Goal: Task Accomplishment & Management: Complete application form

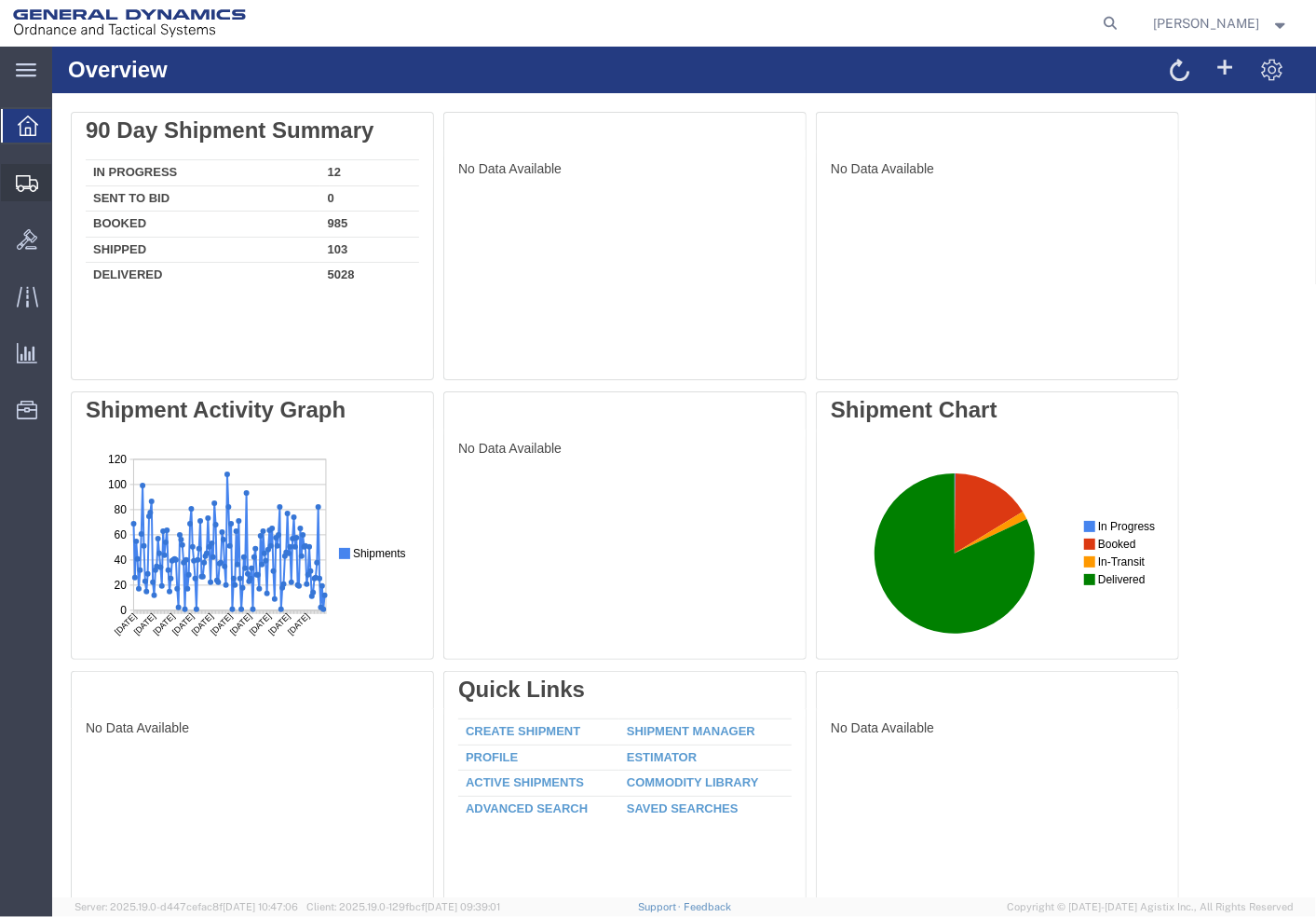
click at [0, 0] on span "Shipment Manager" at bounding box center [0, 0] width 0 height 0
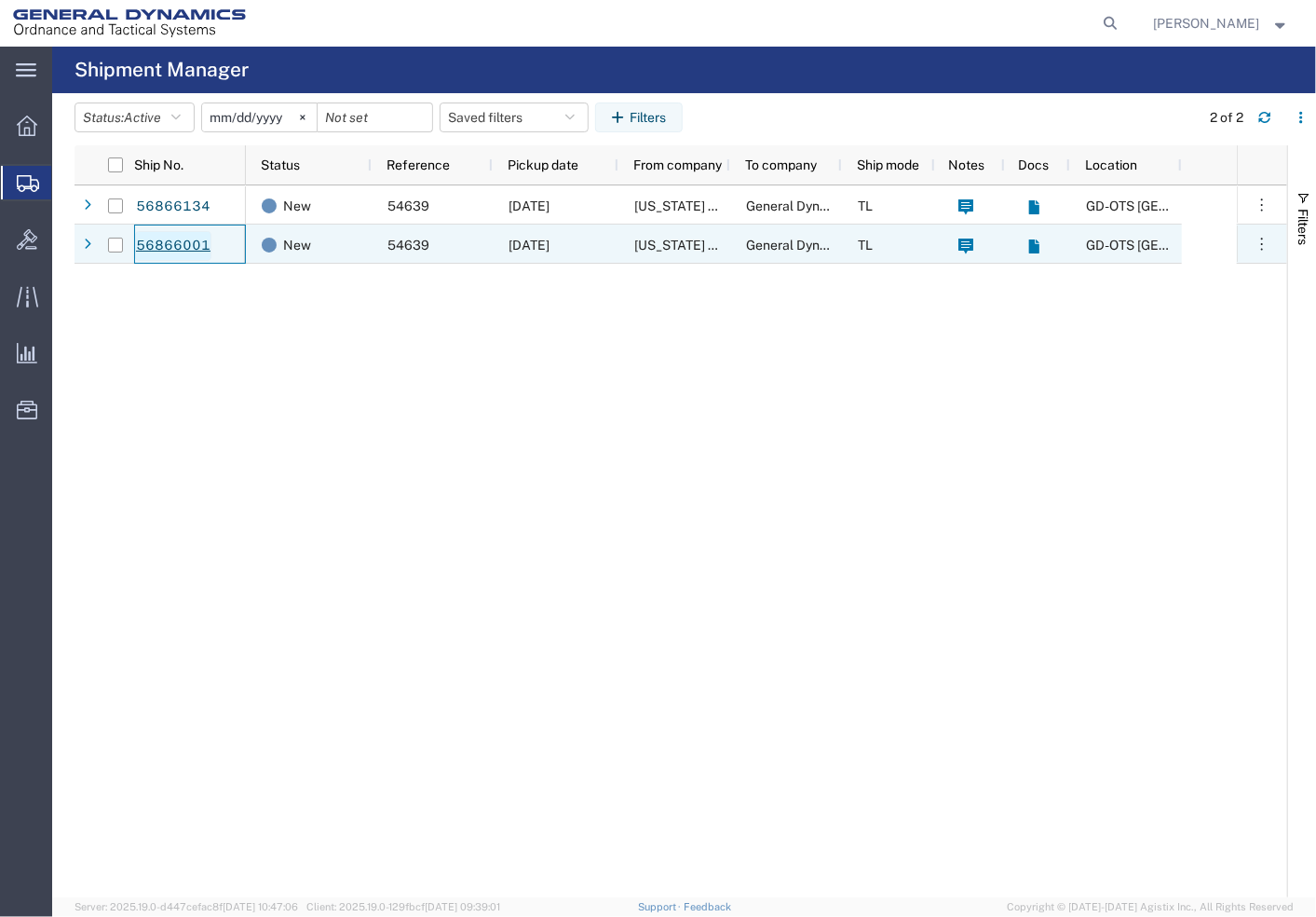
click at [187, 243] on link "56866001" at bounding box center [173, 246] width 76 height 30
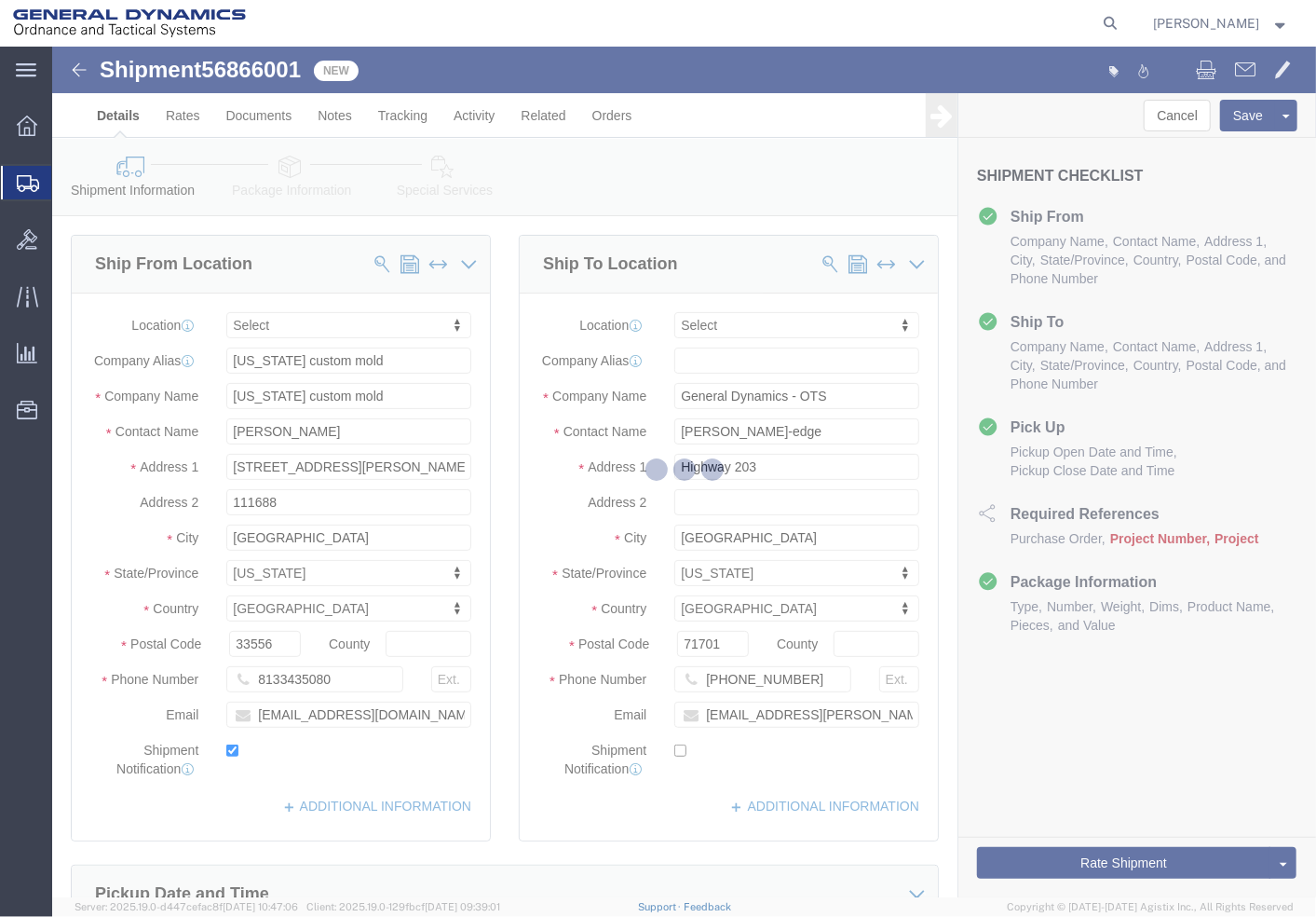
select select
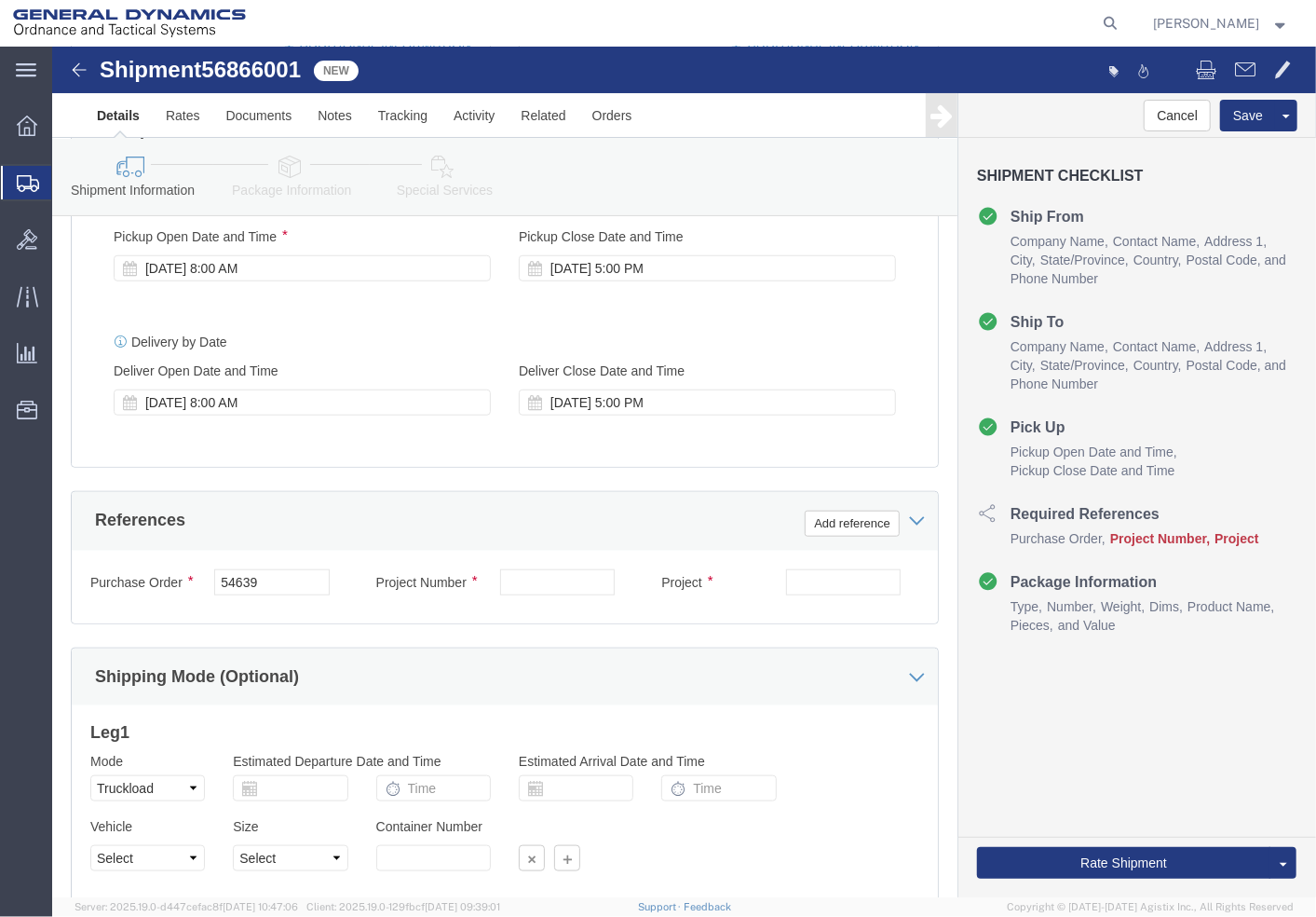
scroll to position [920, 0]
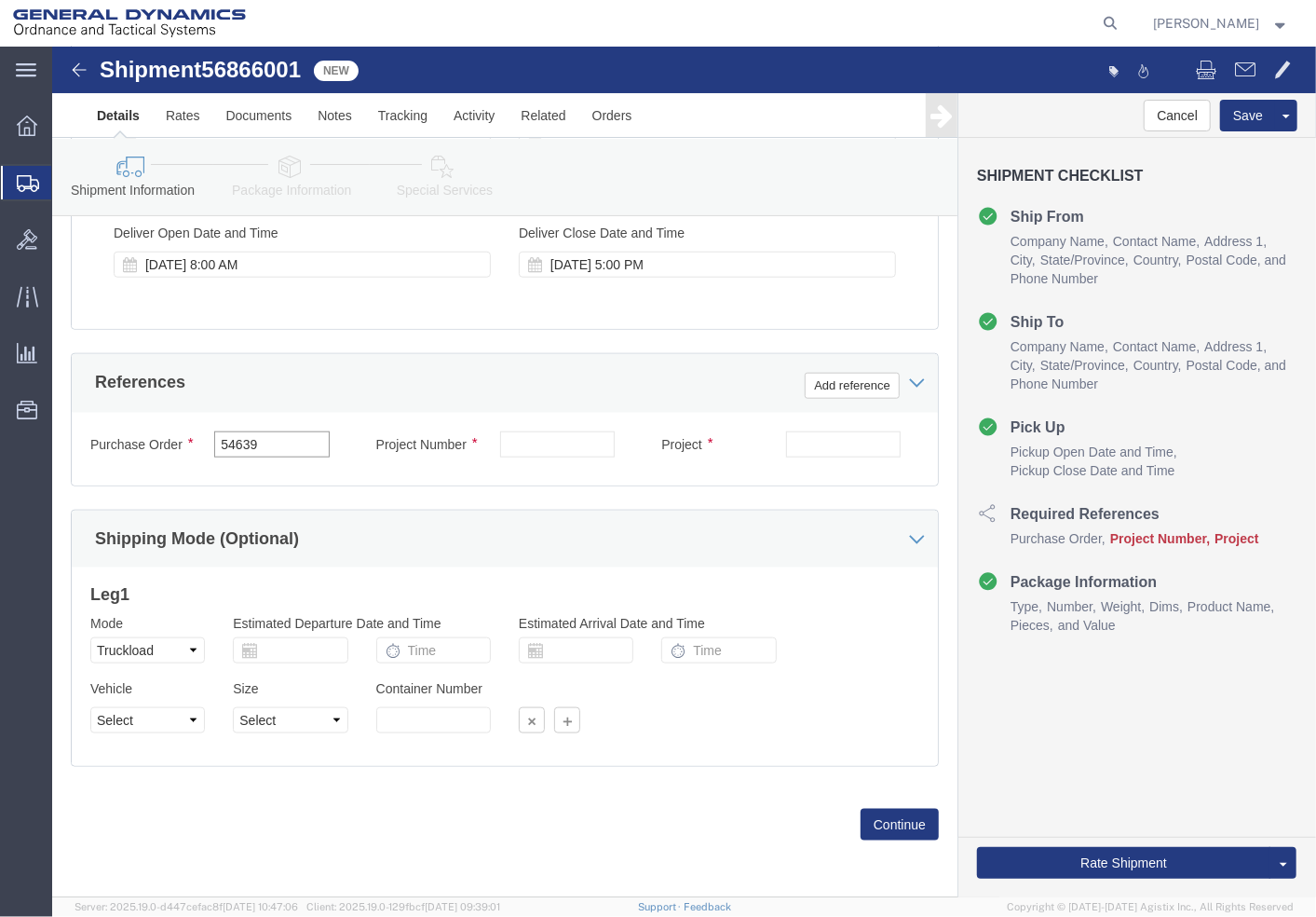
drag, startPoint x: 221, startPoint y: 388, endPoint x: 101, endPoint y: 387, distance: 120.0
click div "Purchase Order 54639"
click input "text"
paste input "40100235"
type input "40100235"
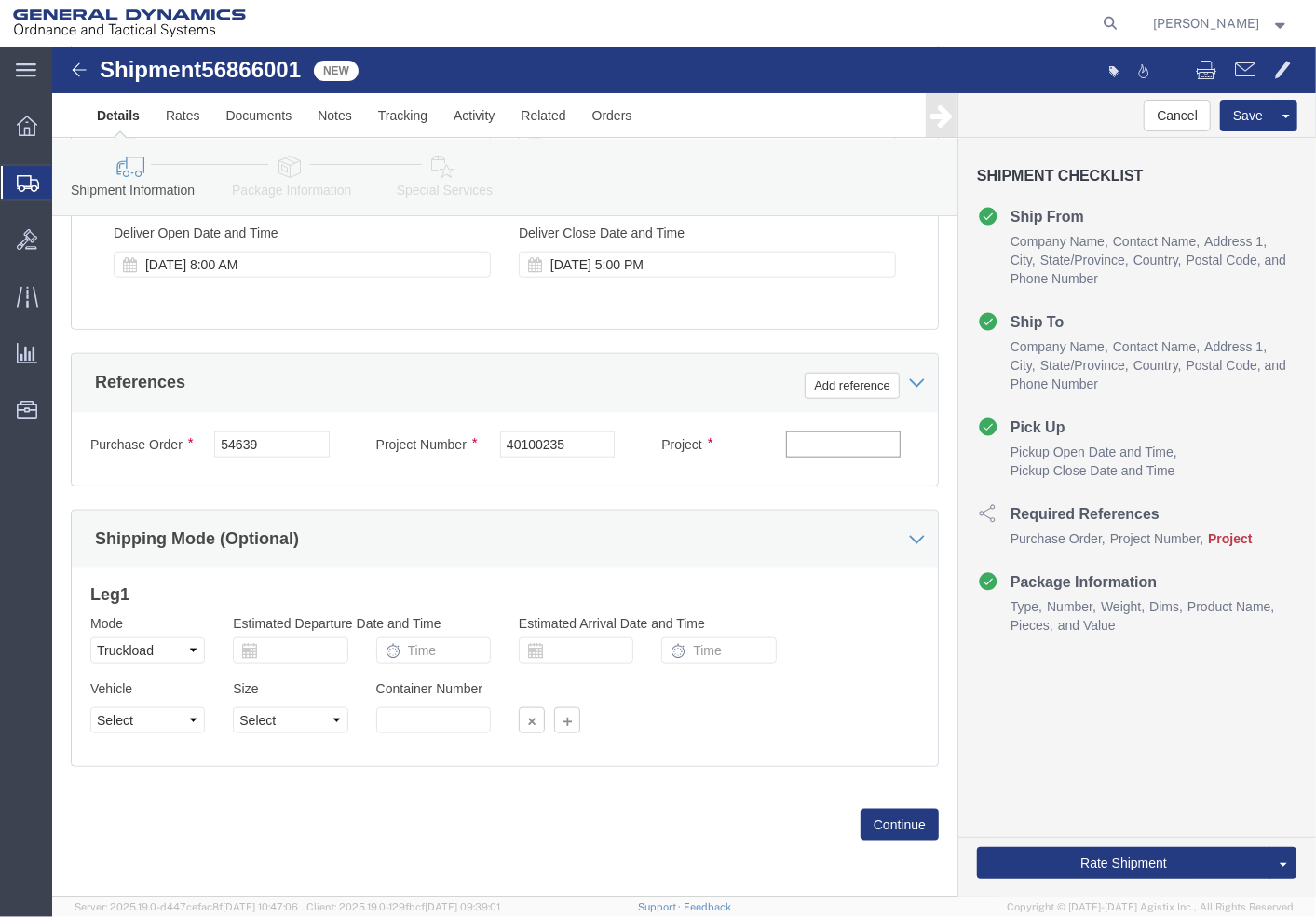
click input "text"
paste input "MACS DO 5 M231-M232A2"
type input "MACS DO 5 M231-M232A2"
click select "Select 1-Ton (PSS) 10 Wheel 10 Yard Dump Truck 20 Yard Dump Truck Bobtail Botto…"
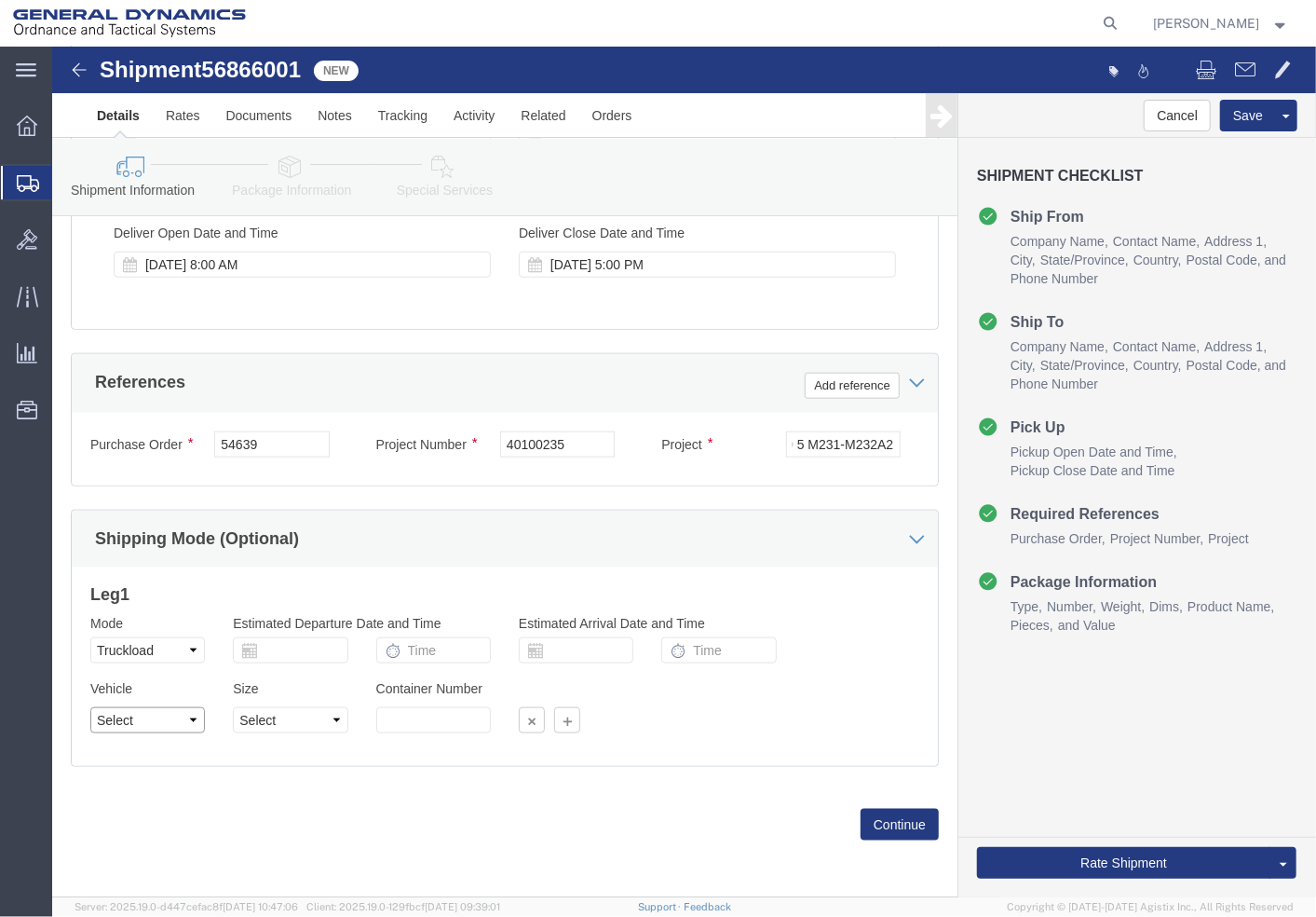
scroll to position [0, 0]
select select "BXVN"
click select "Select 1-Ton (PSS) 10 Wheel 10 Yard Dump Truck 20 Yard Dump Truck Bobtail Botto…"
click div "Leg 1 Mode Select Air Less than Truckload Multi-Leg Ocean Freight Rail Small Pa…"
click select "Select 28 Feet 53 Feet 20 Feet 40 Feet 35 Feet 48 Feet"
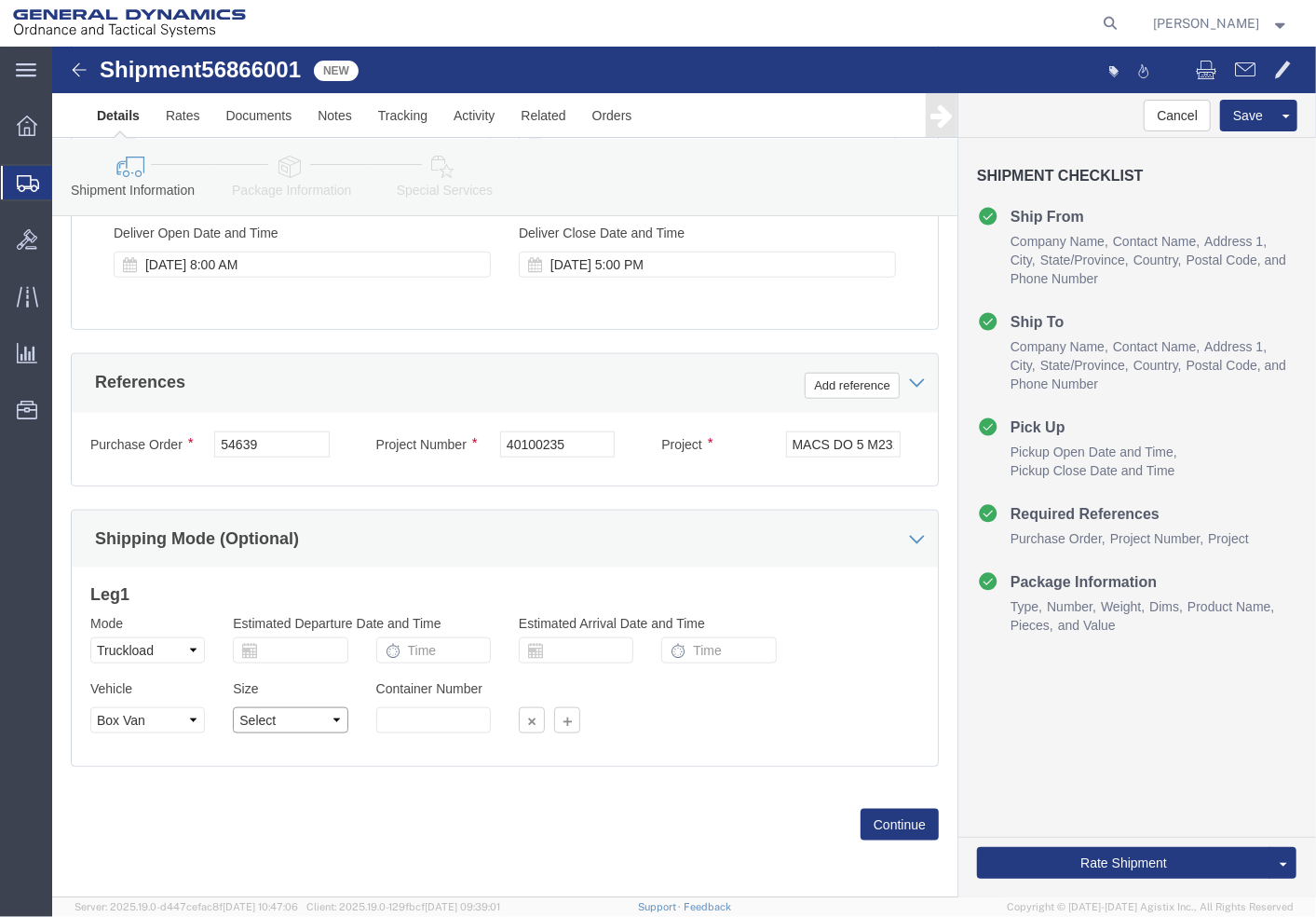
select select "53FT"
click select "Select 28 Feet 53 Feet 20 Feet 40 Feet 35 Feet 48 Feet"
click button "Continue"
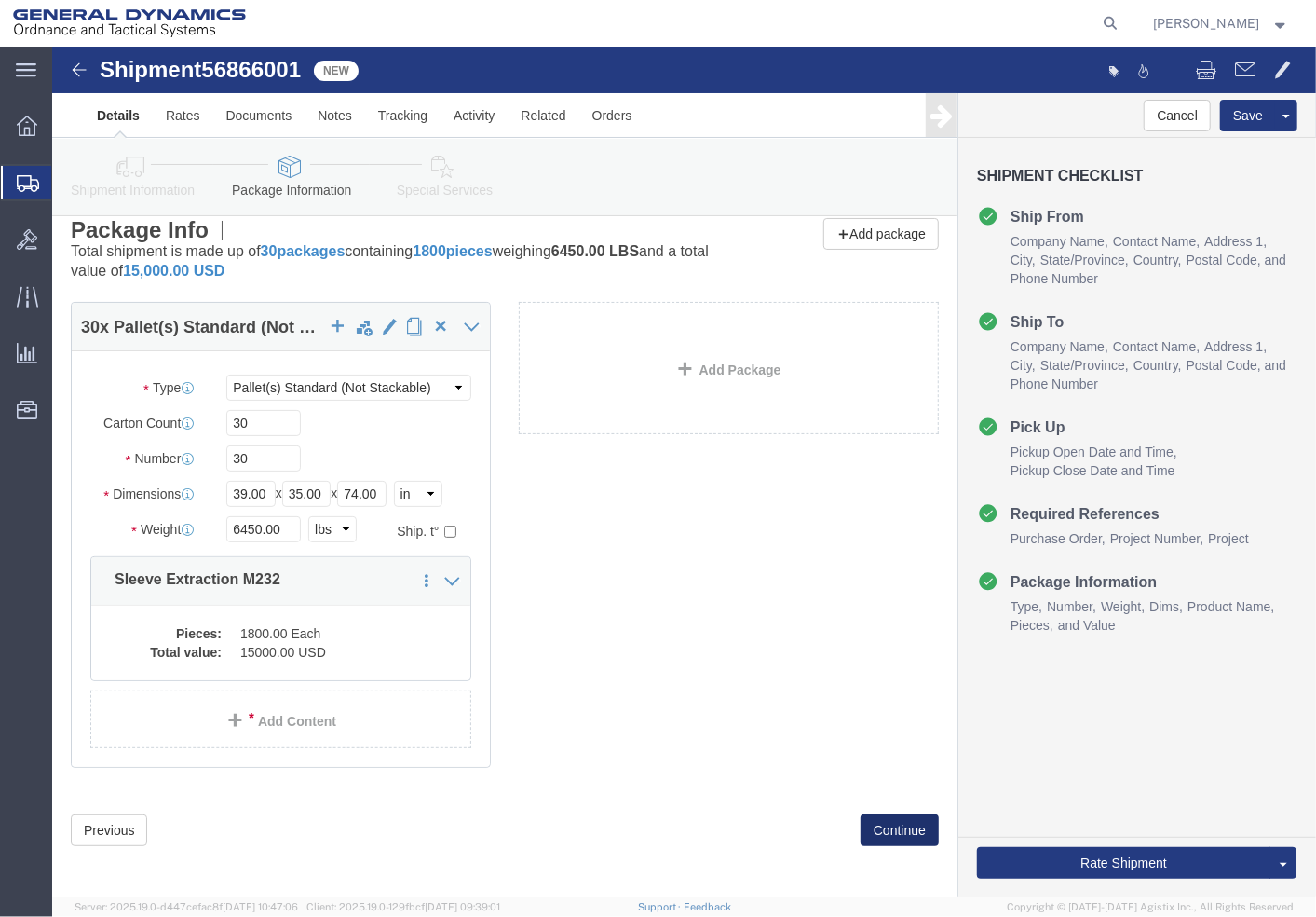
scroll to position [22, 0]
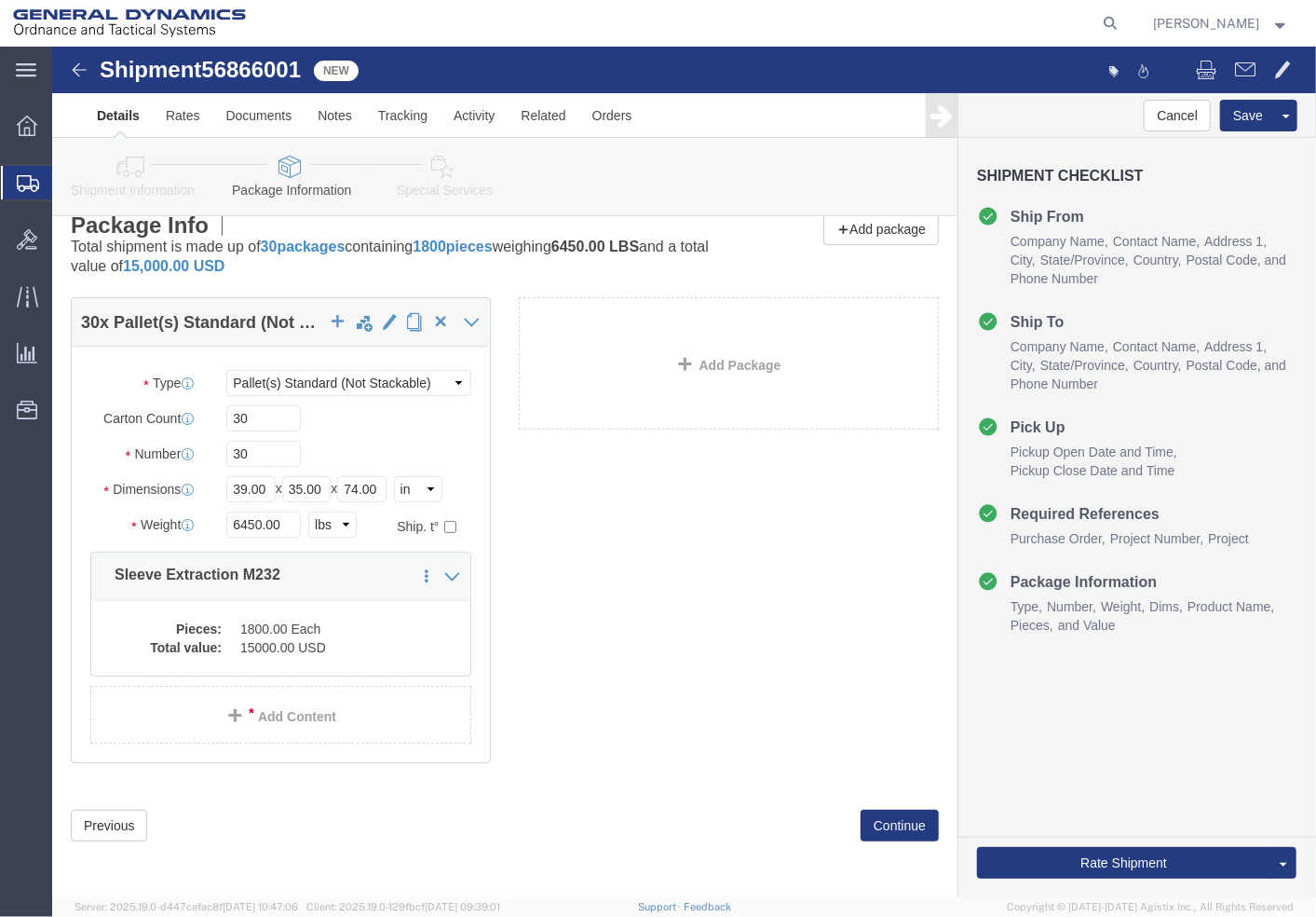
click div "Previous Continue"
click button "Continue"
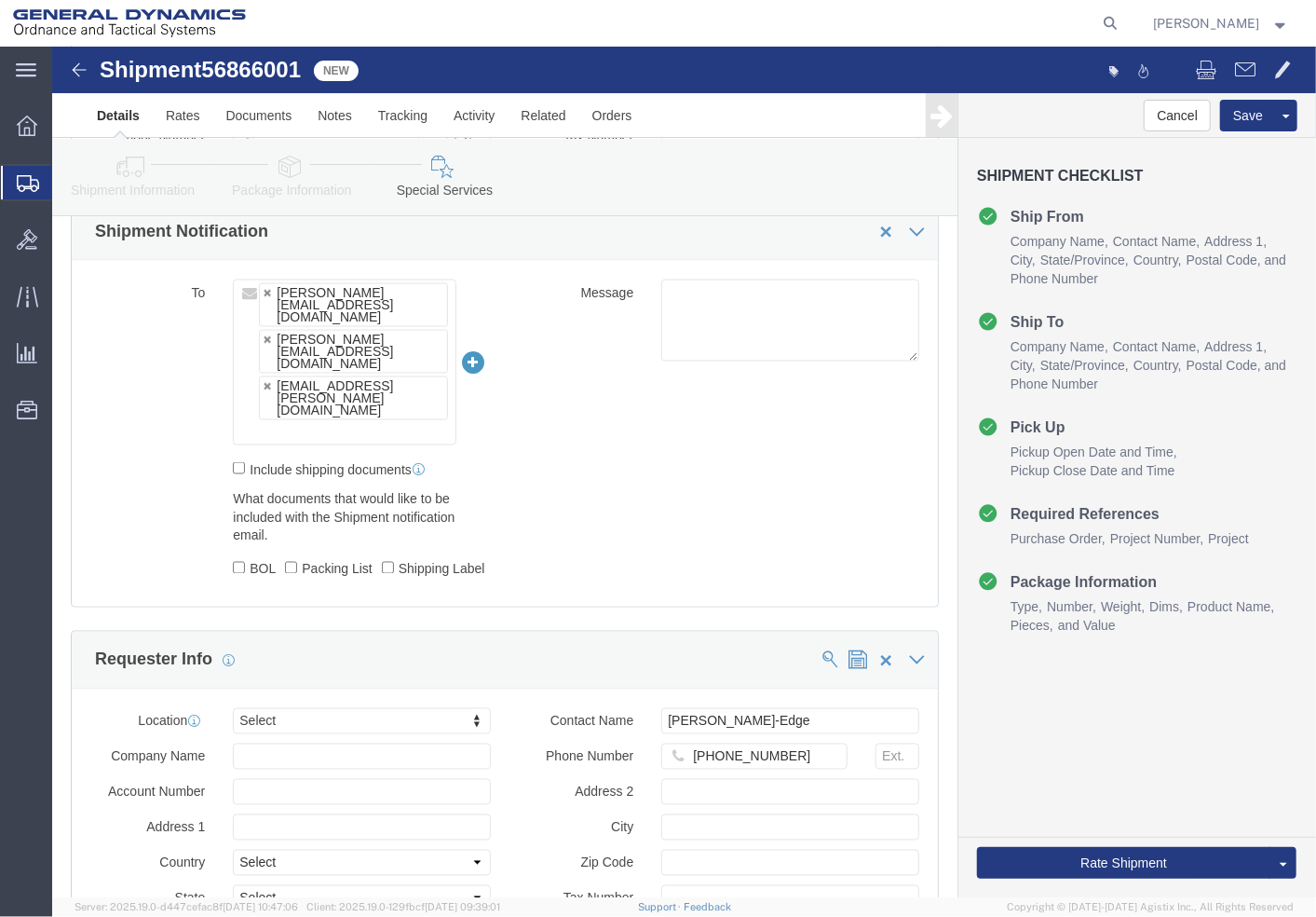
scroll to position [1656, 0]
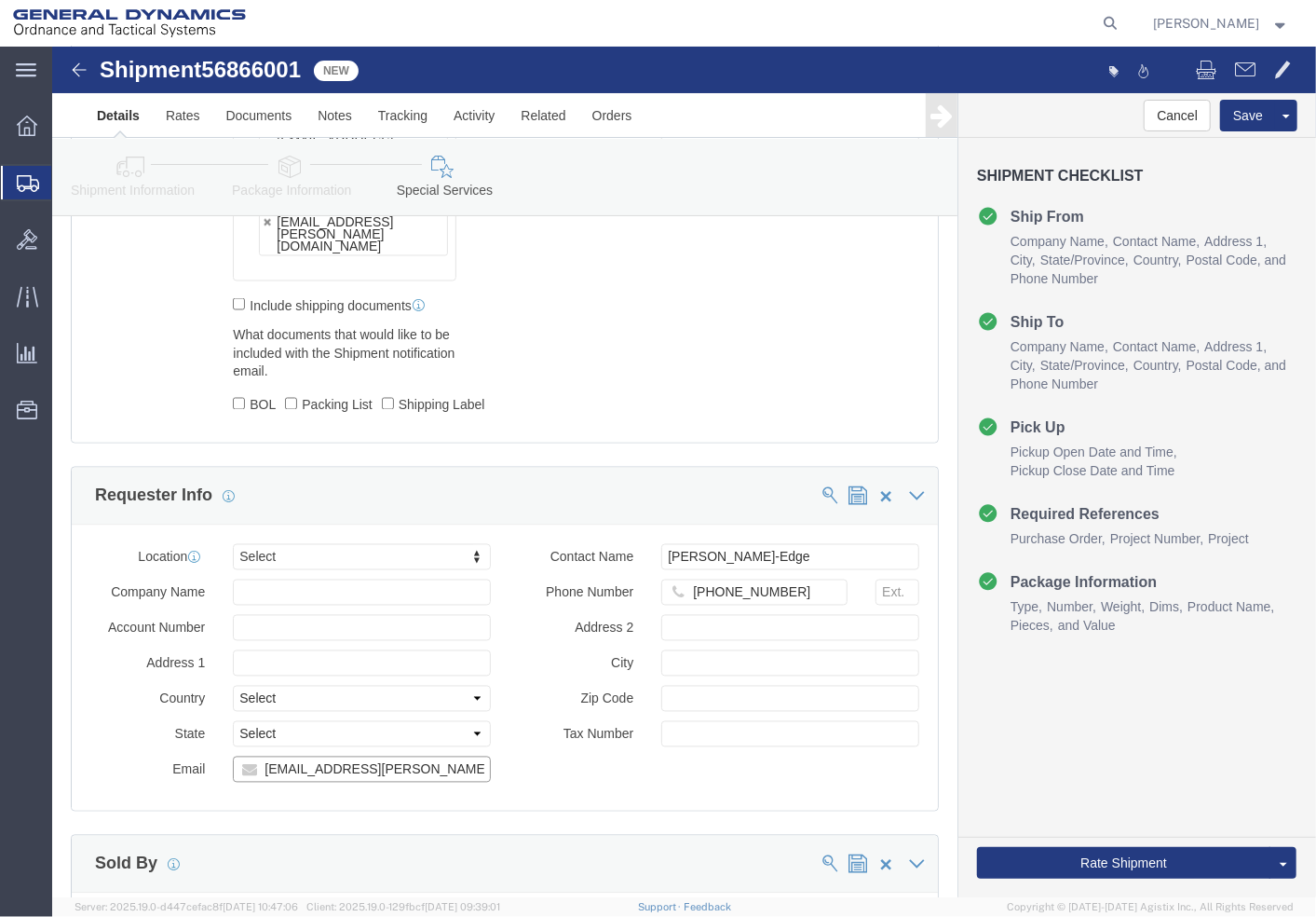
drag, startPoint x: 389, startPoint y: 721, endPoint x: 181, endPoint y: 696, distance: 209.5
click div "Location Select Select My Profile Location GD-OTS [GEOGRAPHIC_DATA] (Commerce) …"
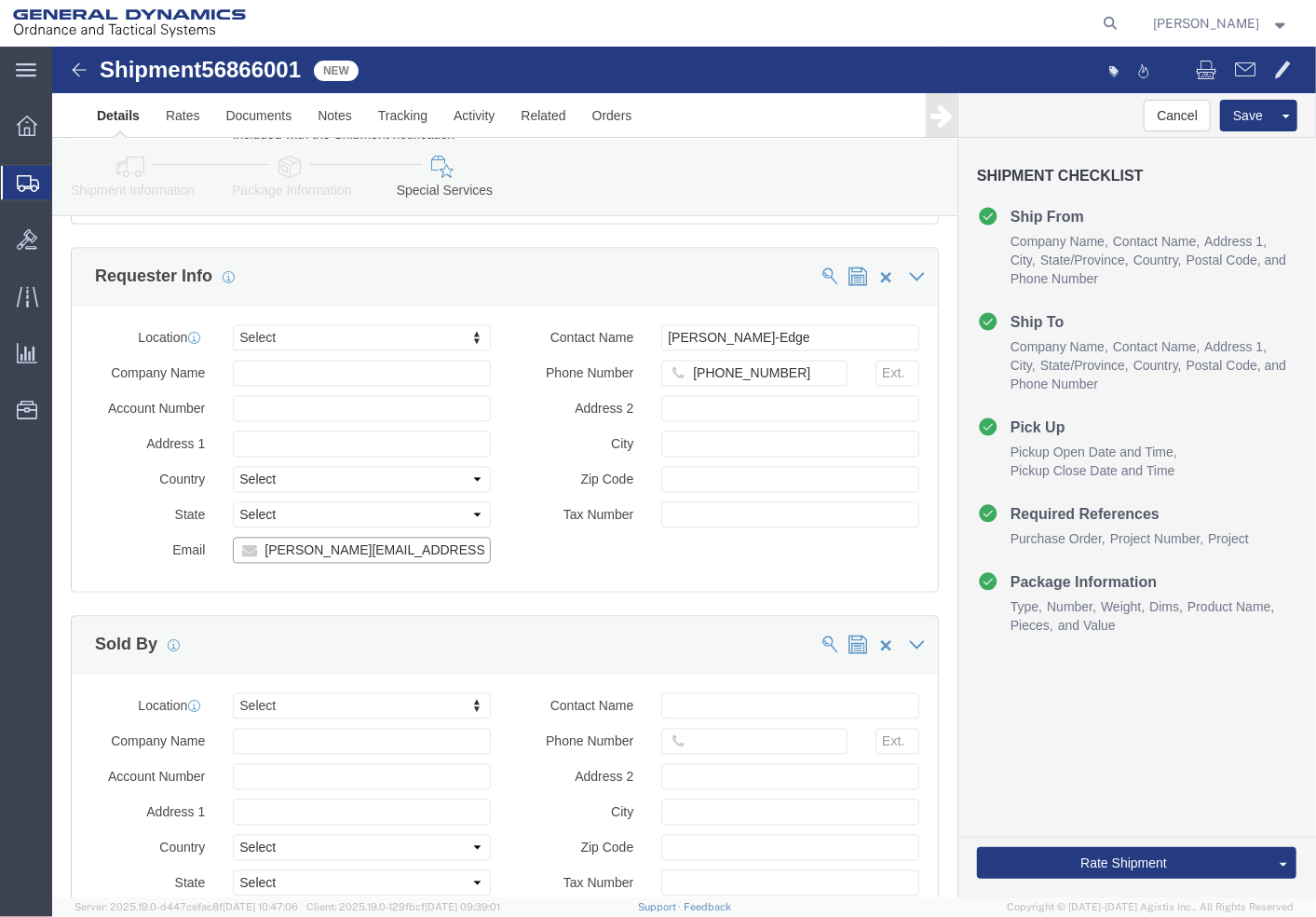
scroll to position [2277, 0]
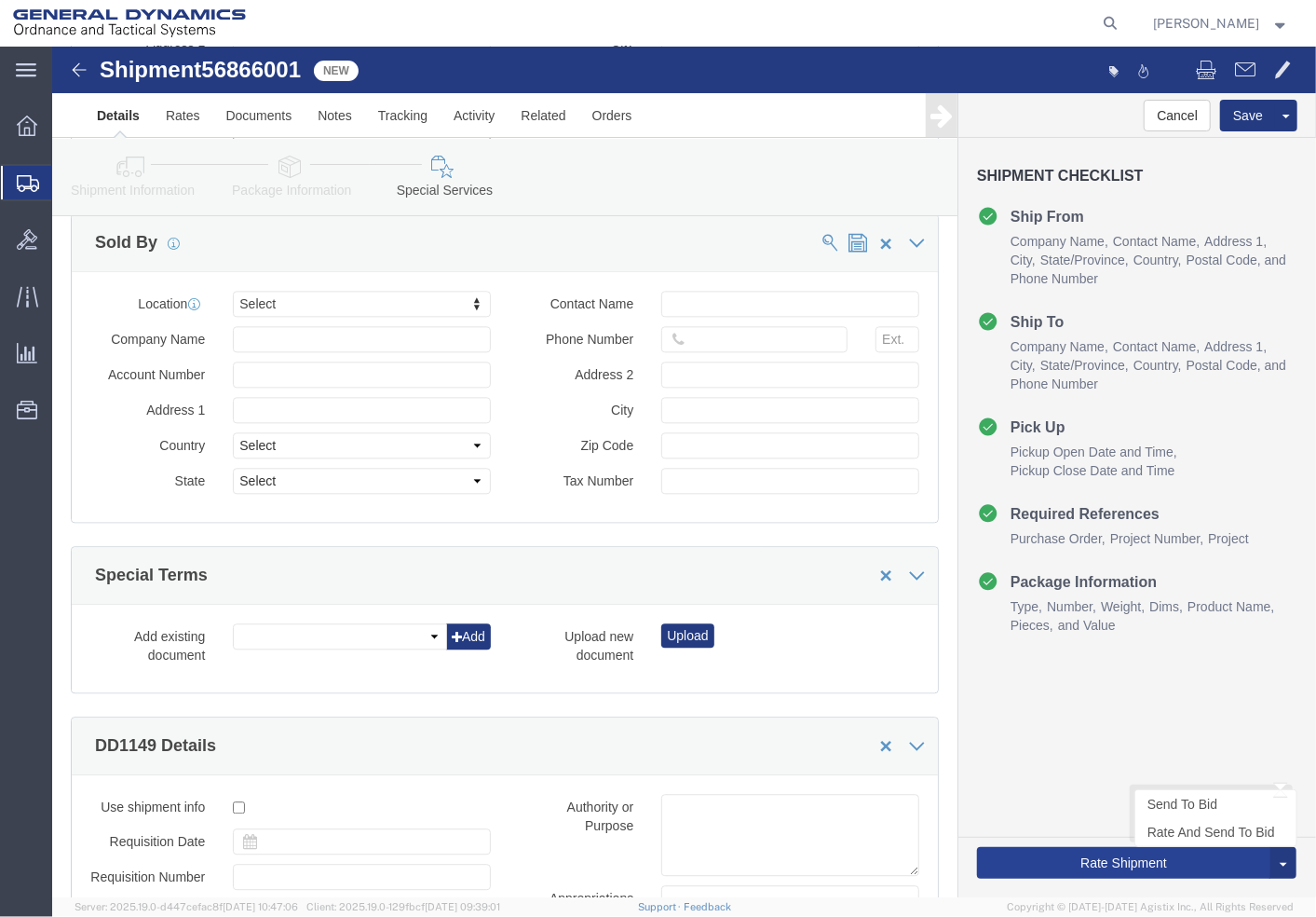
type input "[PERSON_NAME][EMAIL_ADDRESS][DOMAIN_NAME]"
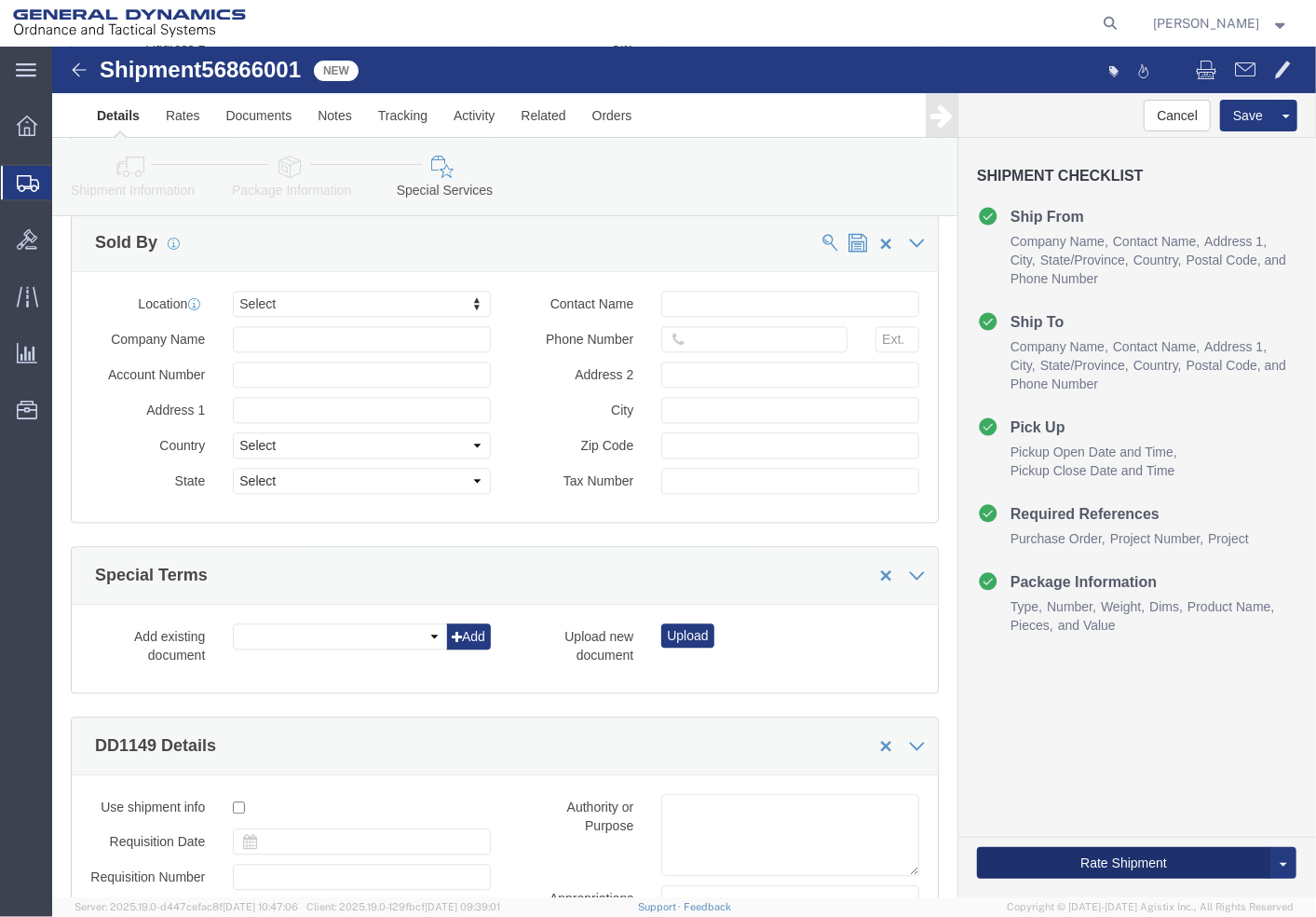
click button "Rate Shipment"
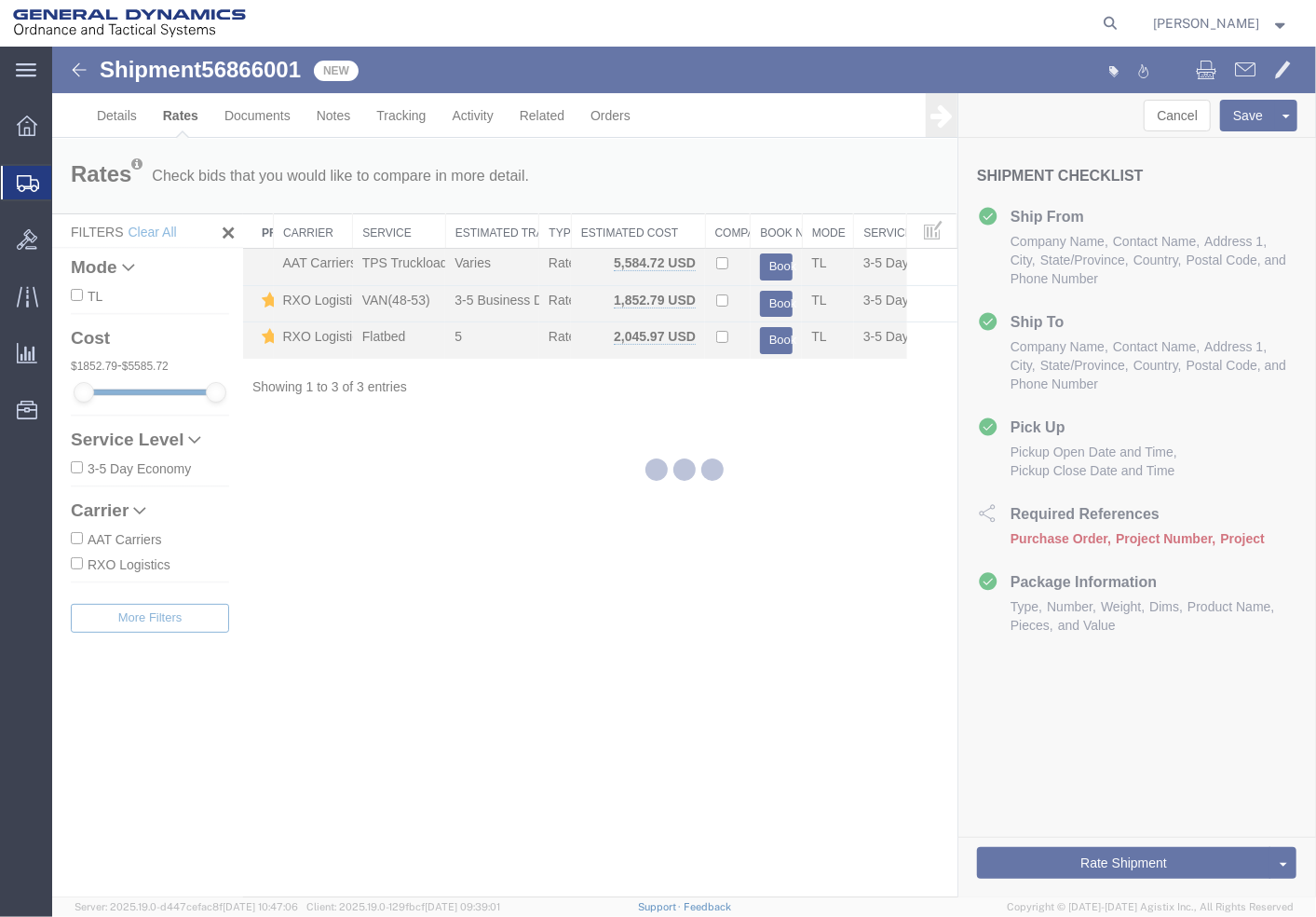
scroll to position [0, 0]
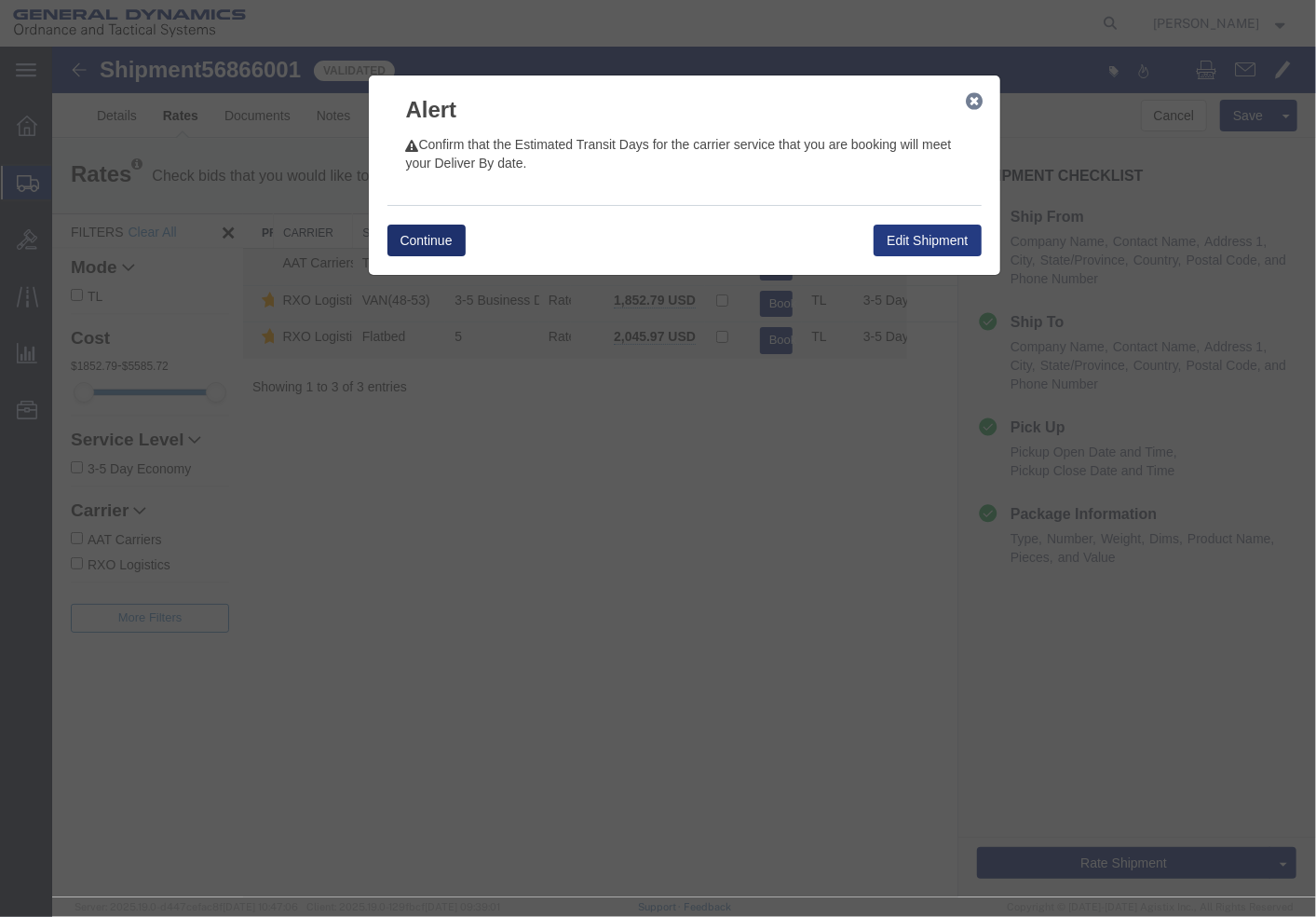
click at [413, 235] on button "Continue" at bounding box center [425, 239] width 78 height 32
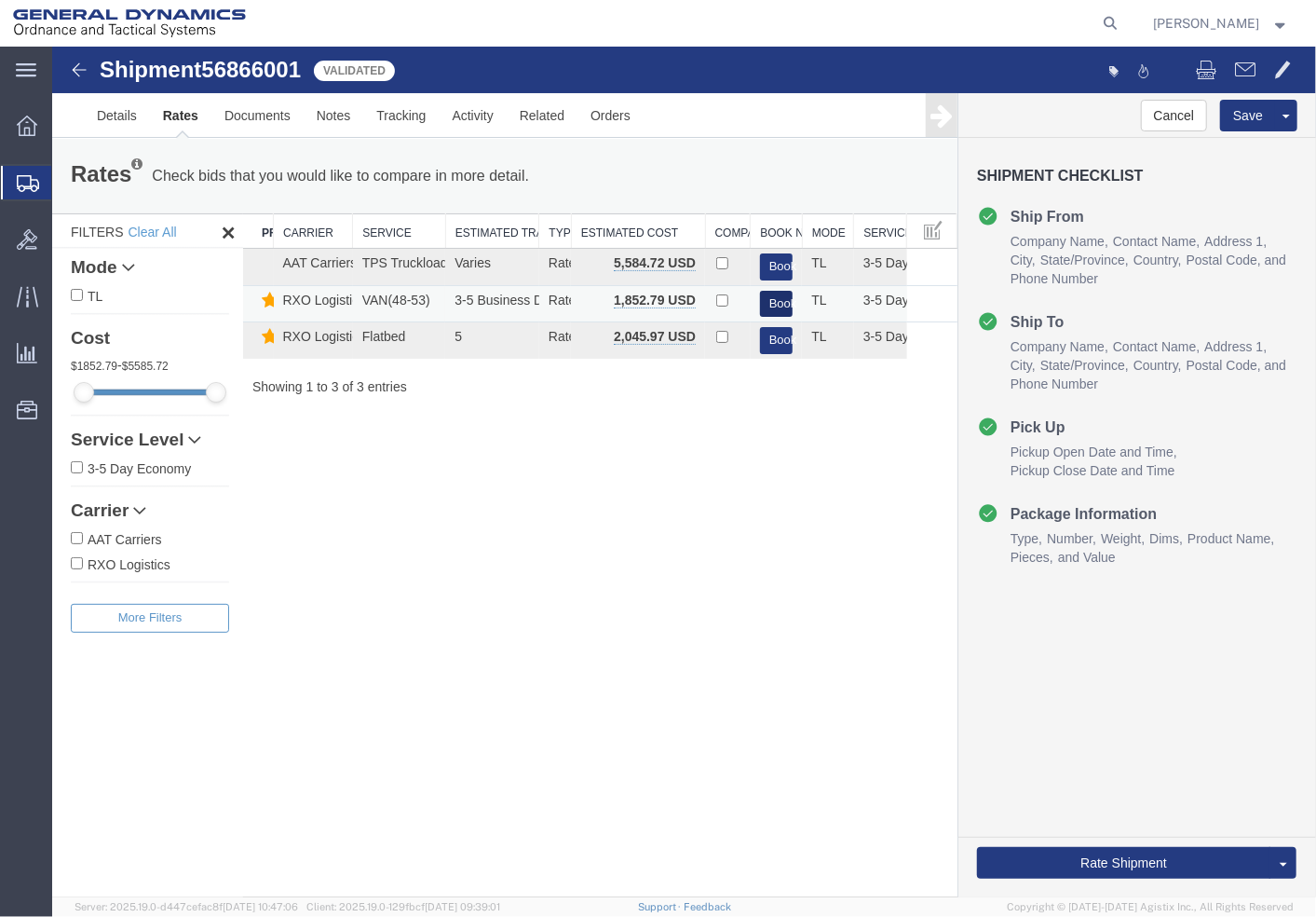
click at [776, 295] on button "Book" at bounding box center [776, 303] width 34 height 27
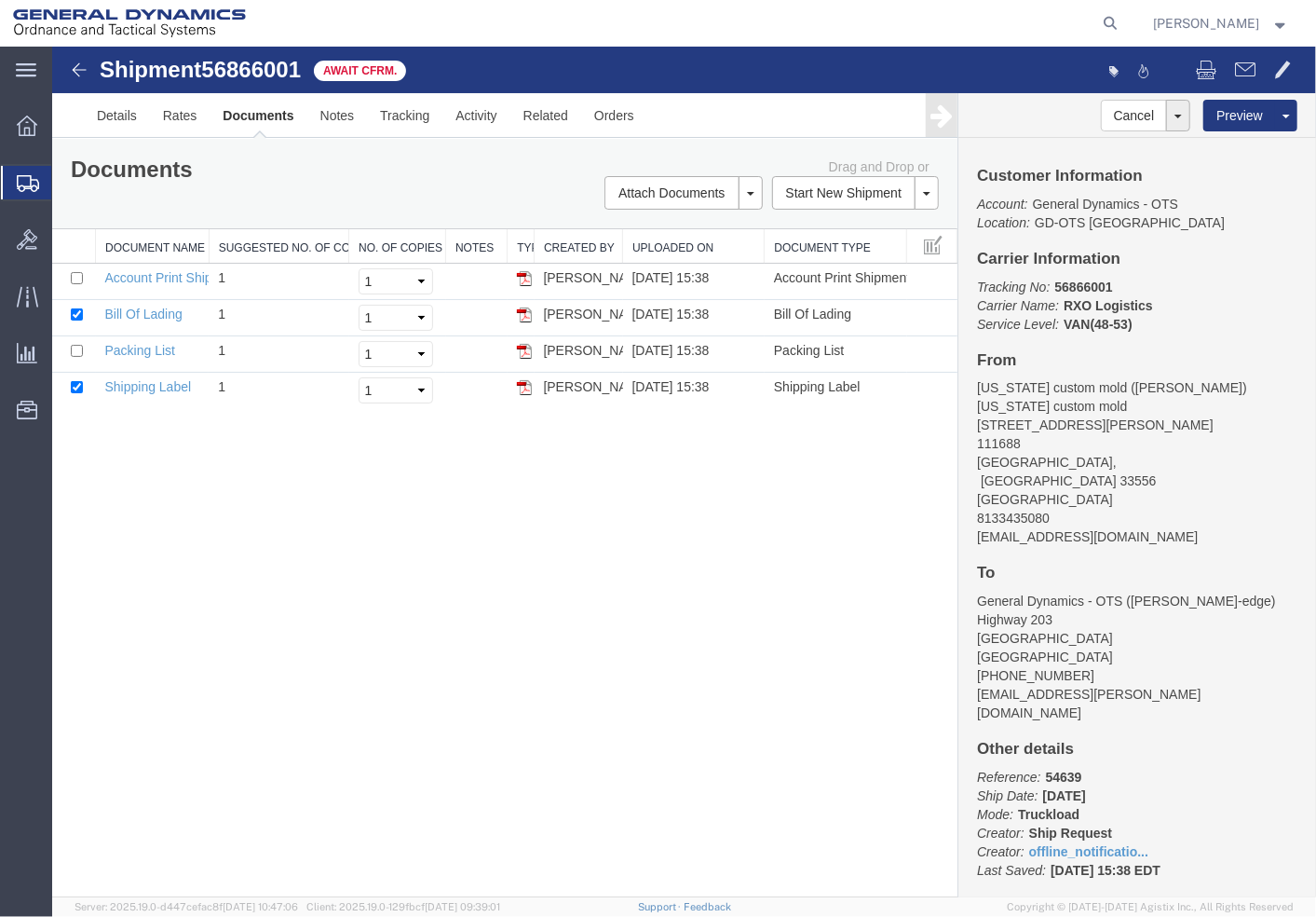
click at [0, 0] on span "Shipment Manager" at bounding box center [0, 0] width 0 height 0
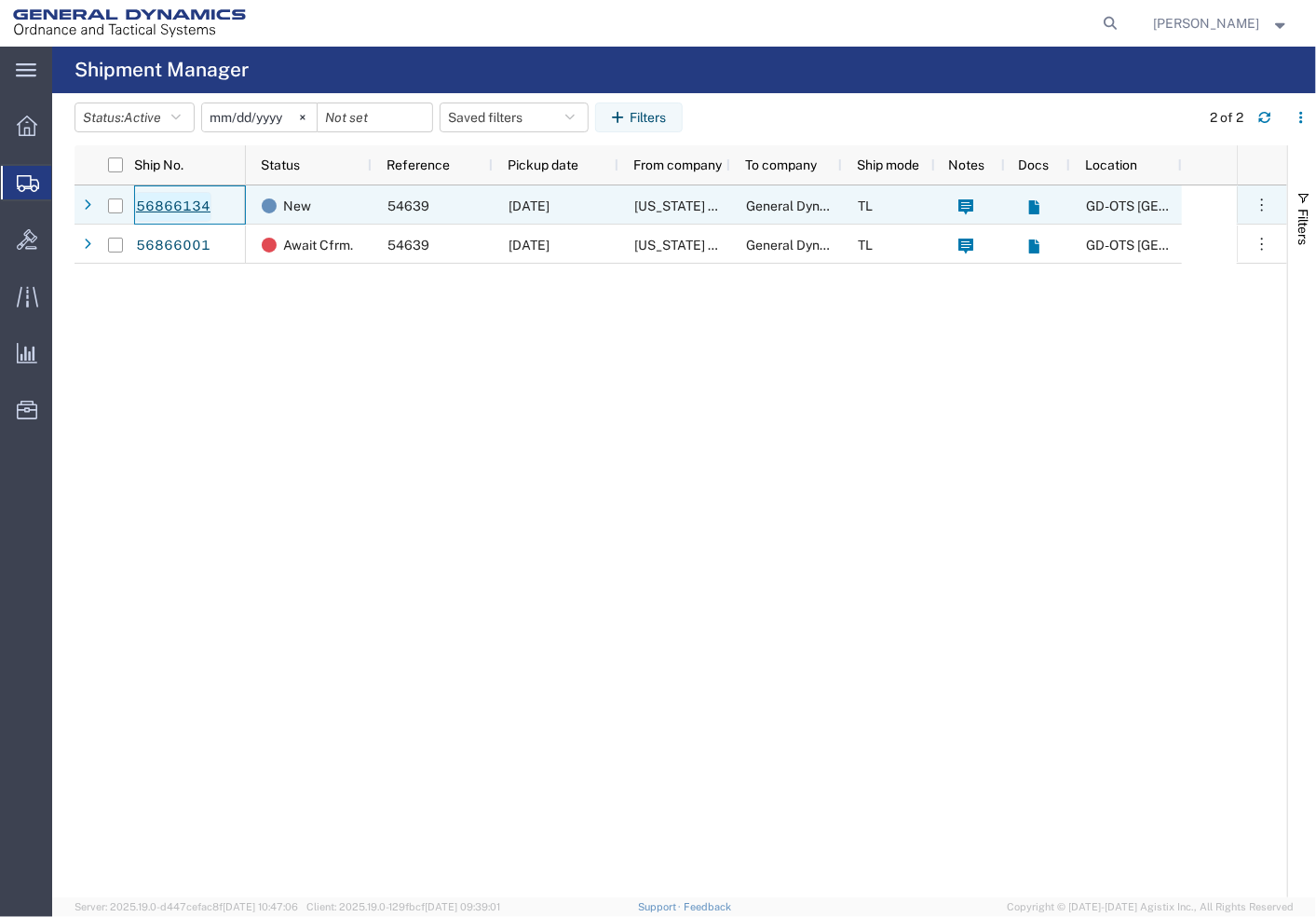
click at [149, 208] on link "56866134" at bounding box center [173, 207] width 76 height 30
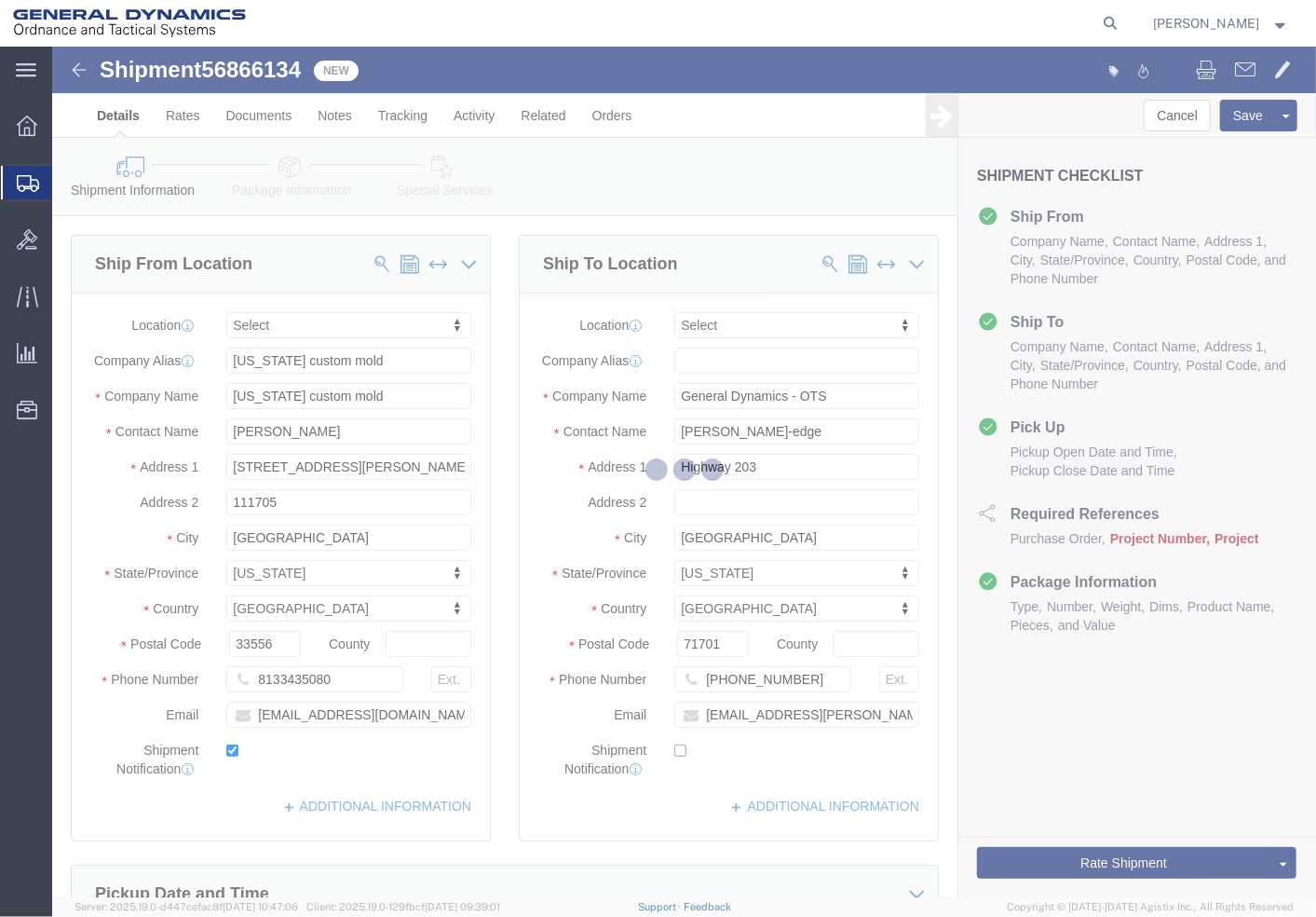
select select
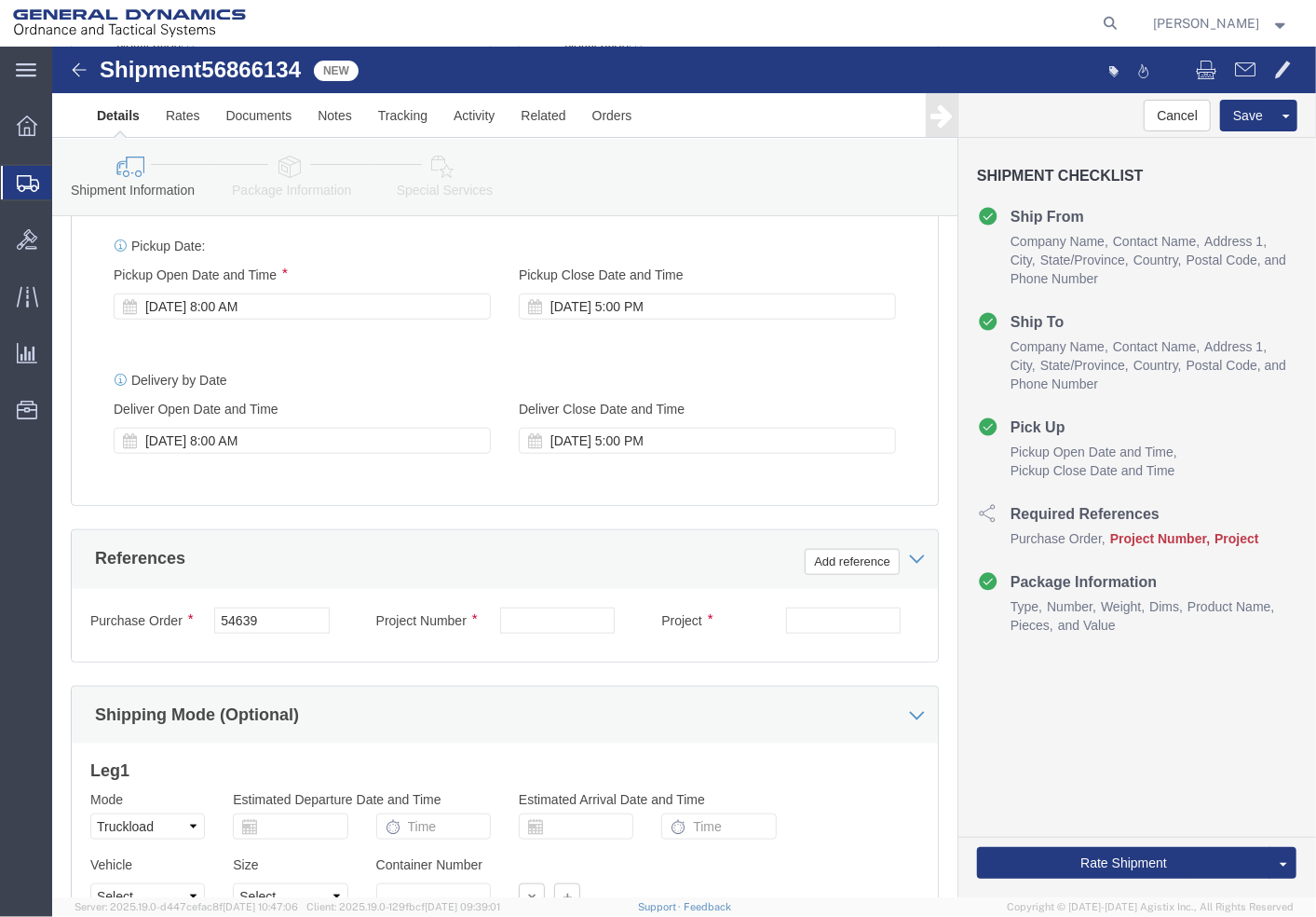
scroll to position [920, 0]
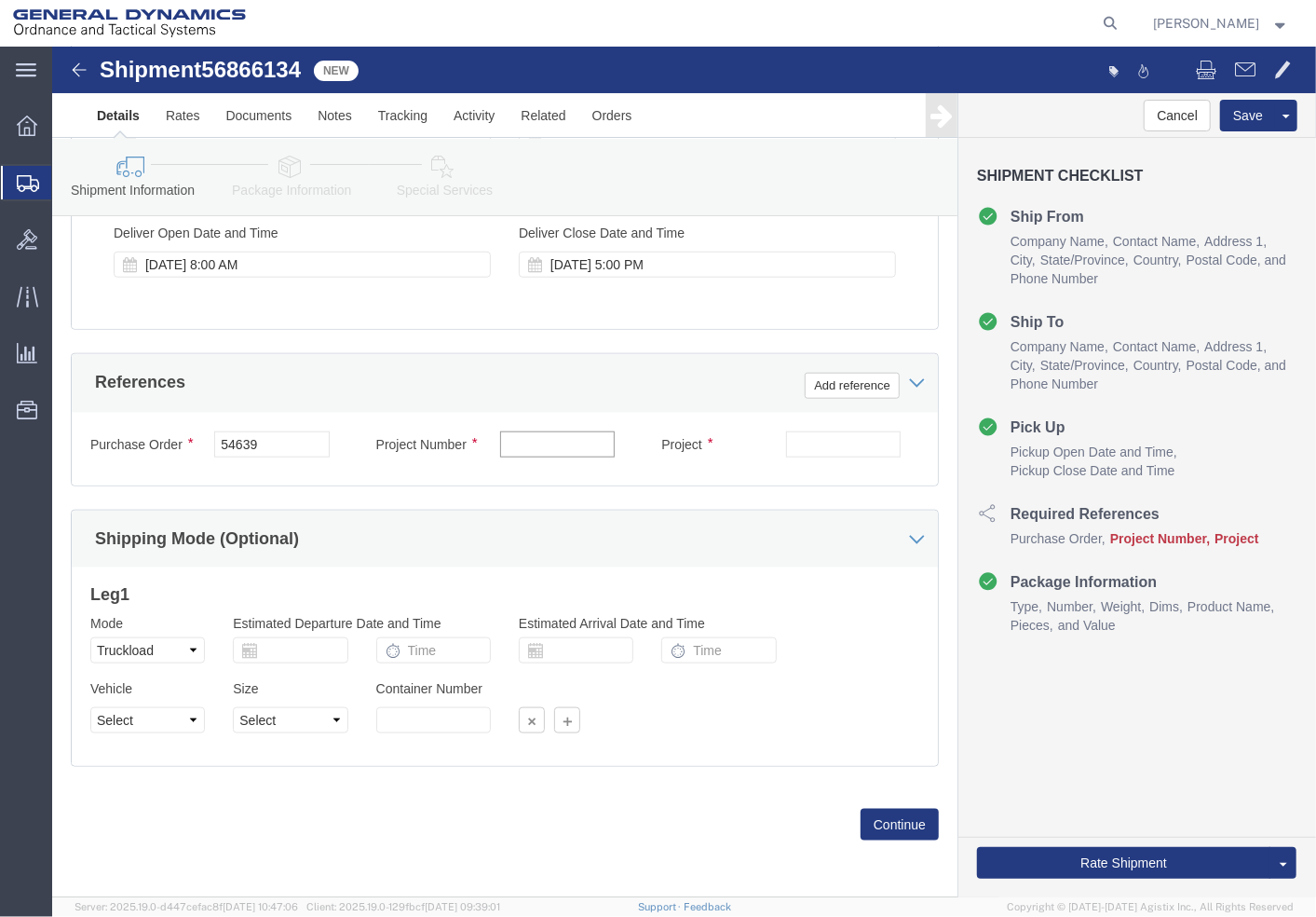
click input "text"
paste input "40100235"
type input "40100235"
click div "Project"
click input "text"
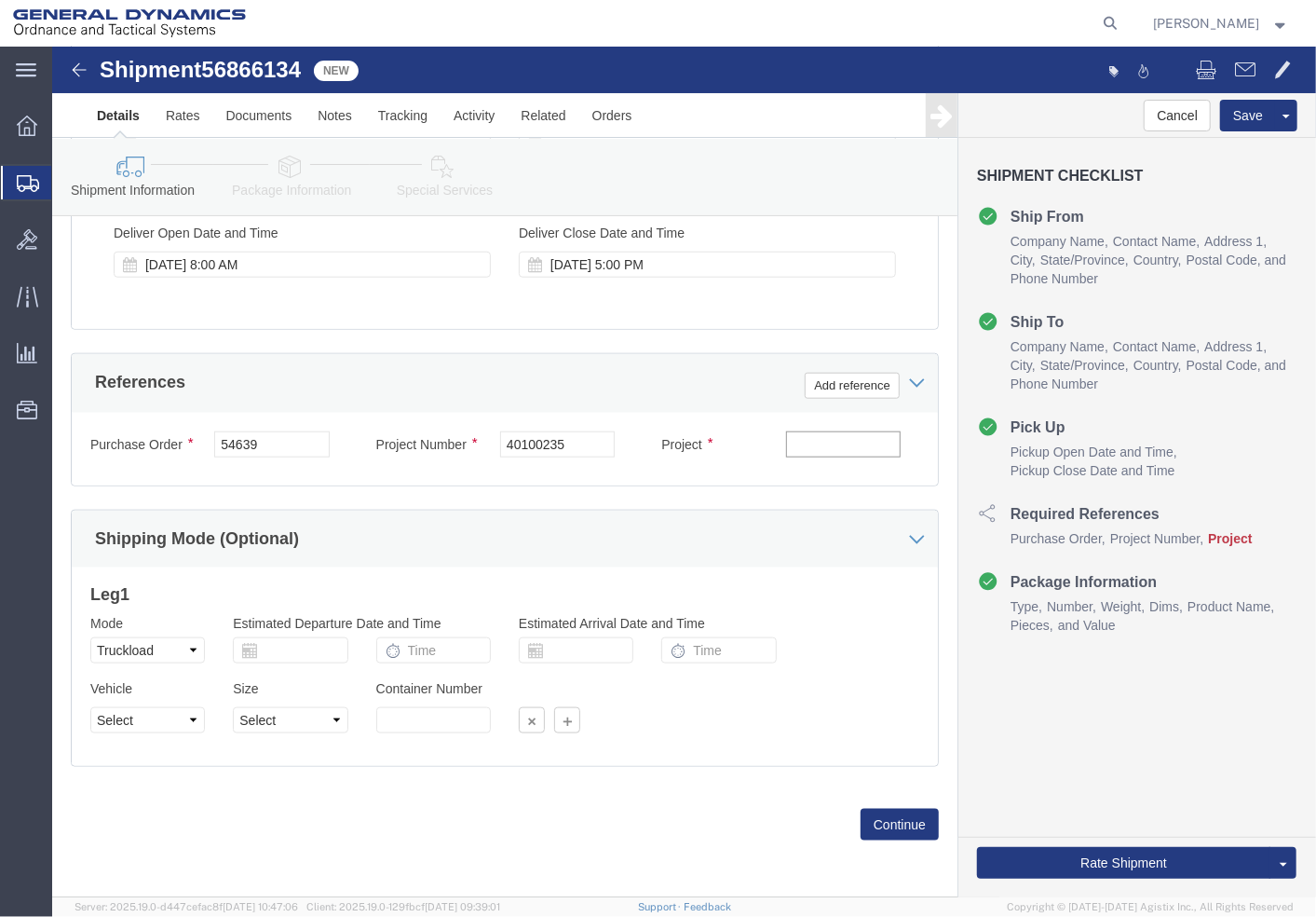
paste input "MACS DO 5 M231-M232A2"
type input "MACS DO 5 M231-M232A2"
click select "Select 1-Ton (PSS) 10 Wheel 10 Yard Dump Truck 20 Yard Dump Truck Bobtail Botto…"
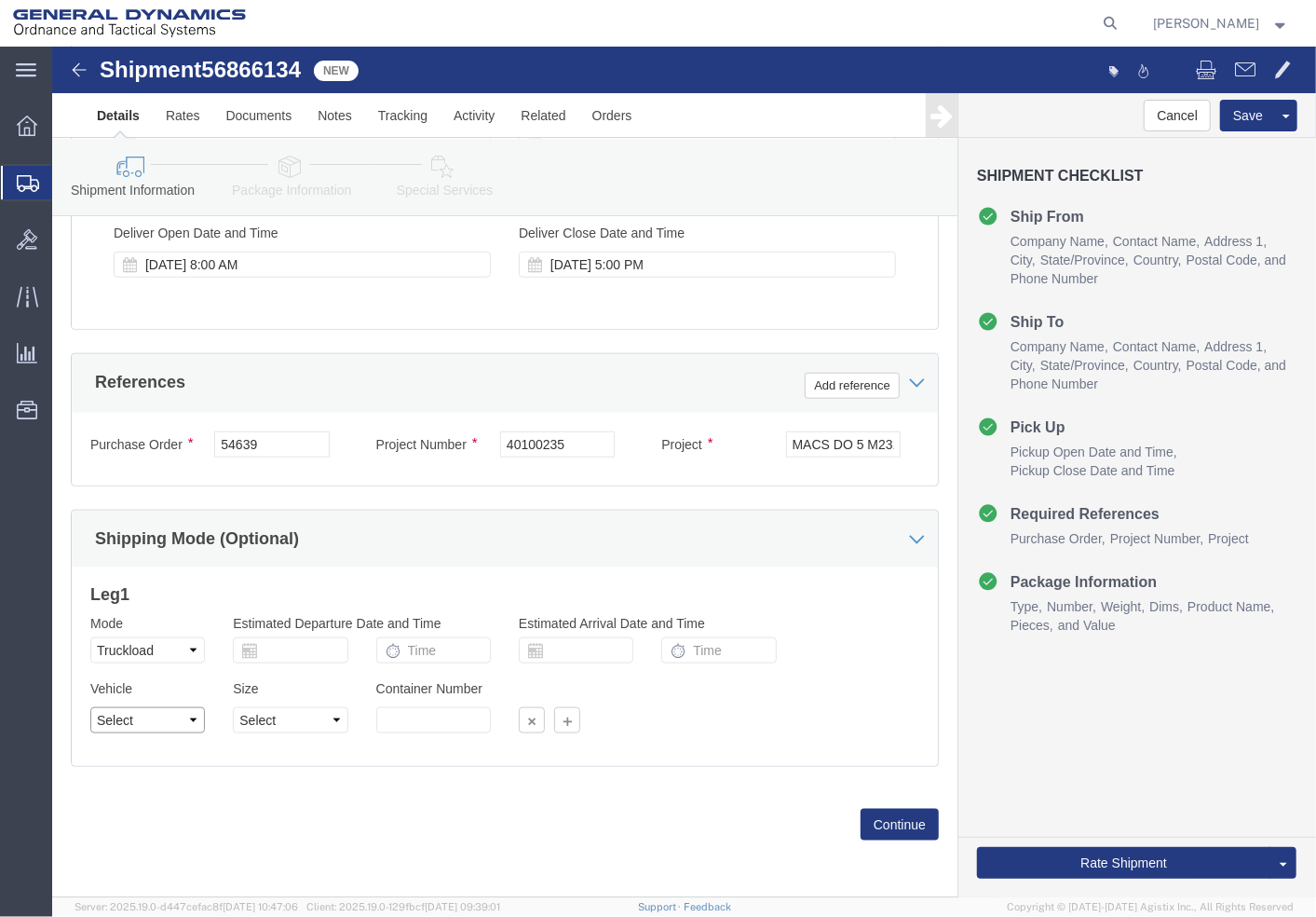
select select "BXVN"
click select "Select 1-Ton (PSS) 10 Wheel 10 Yard Dump Truck 20 Yard Dump Truck Bobtail Botto…"
click div "Size Select 28 Feet 53 Feet 20 Feet 40 Feet 35 Feet 48 Feet"
click select "Select 28 Feet 53 Feet 20 Feet 40 Feet 35 Feet 48 Feet"
select select "53FT"
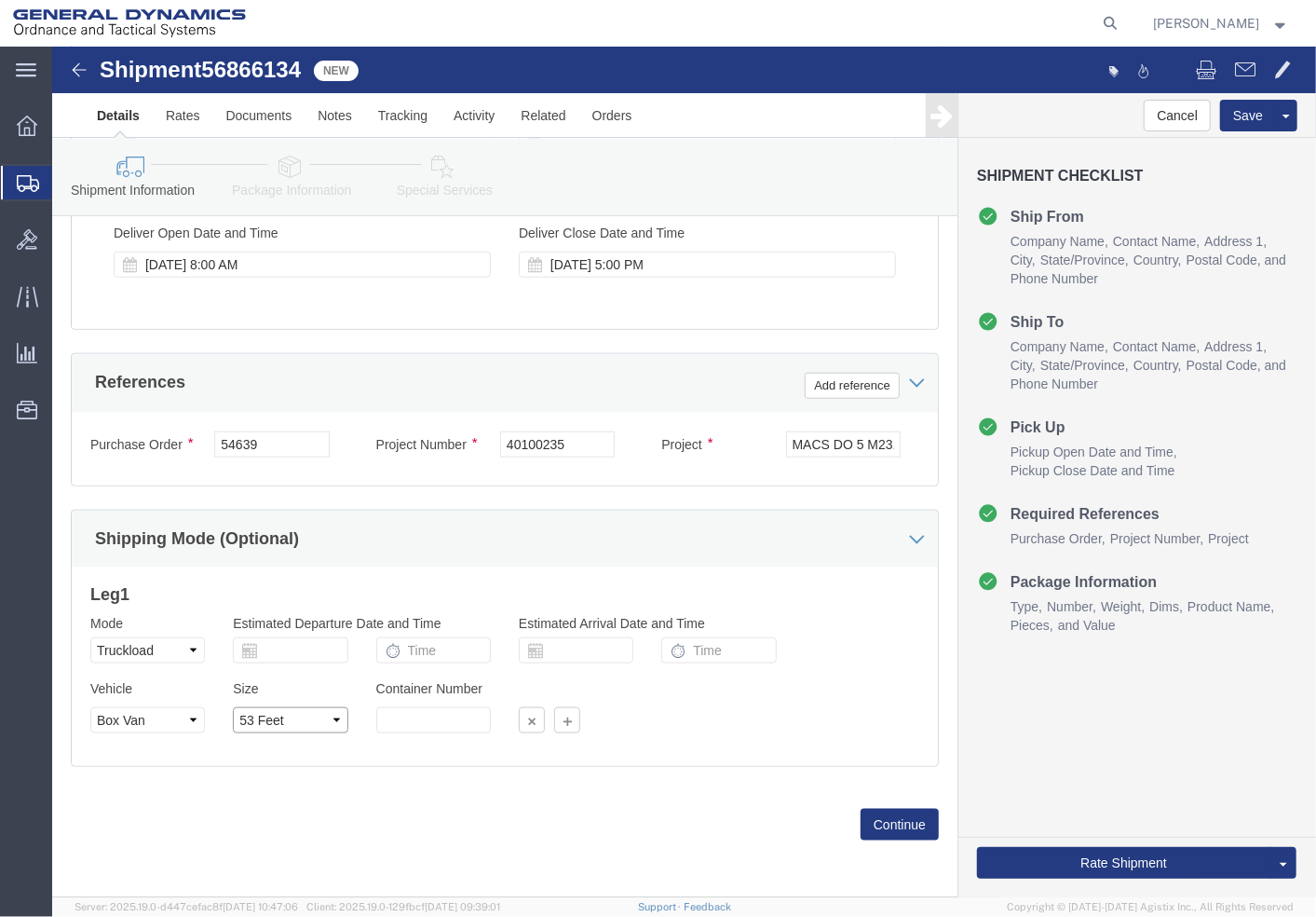
click select "Select 28 Feet 53 Feet 20 Feet 40 Feet 35 Feet 48 Feet"
click button "Continue"
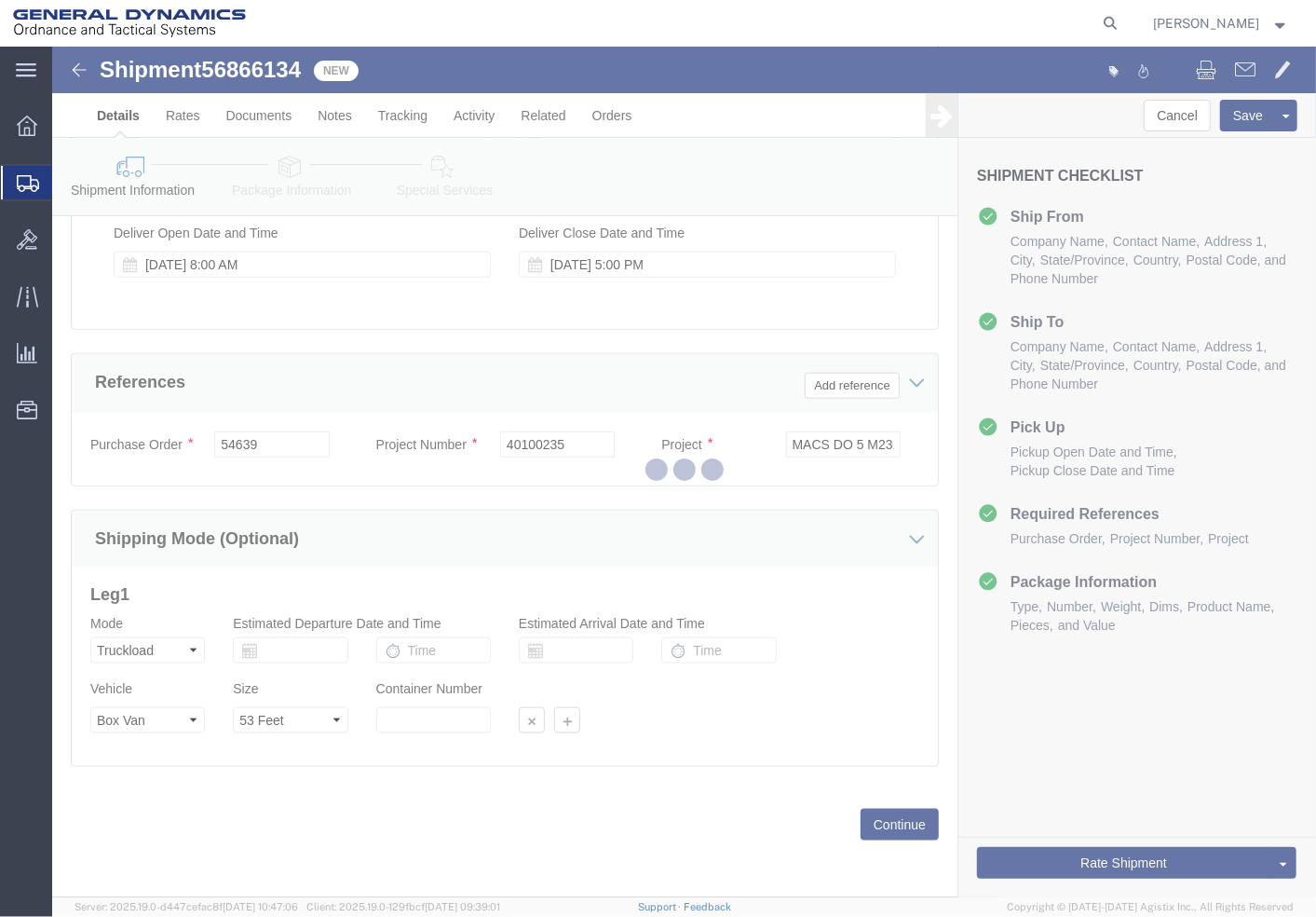
click at [892, 815] on div at bounding box center [684, 472] width 1264 height 850
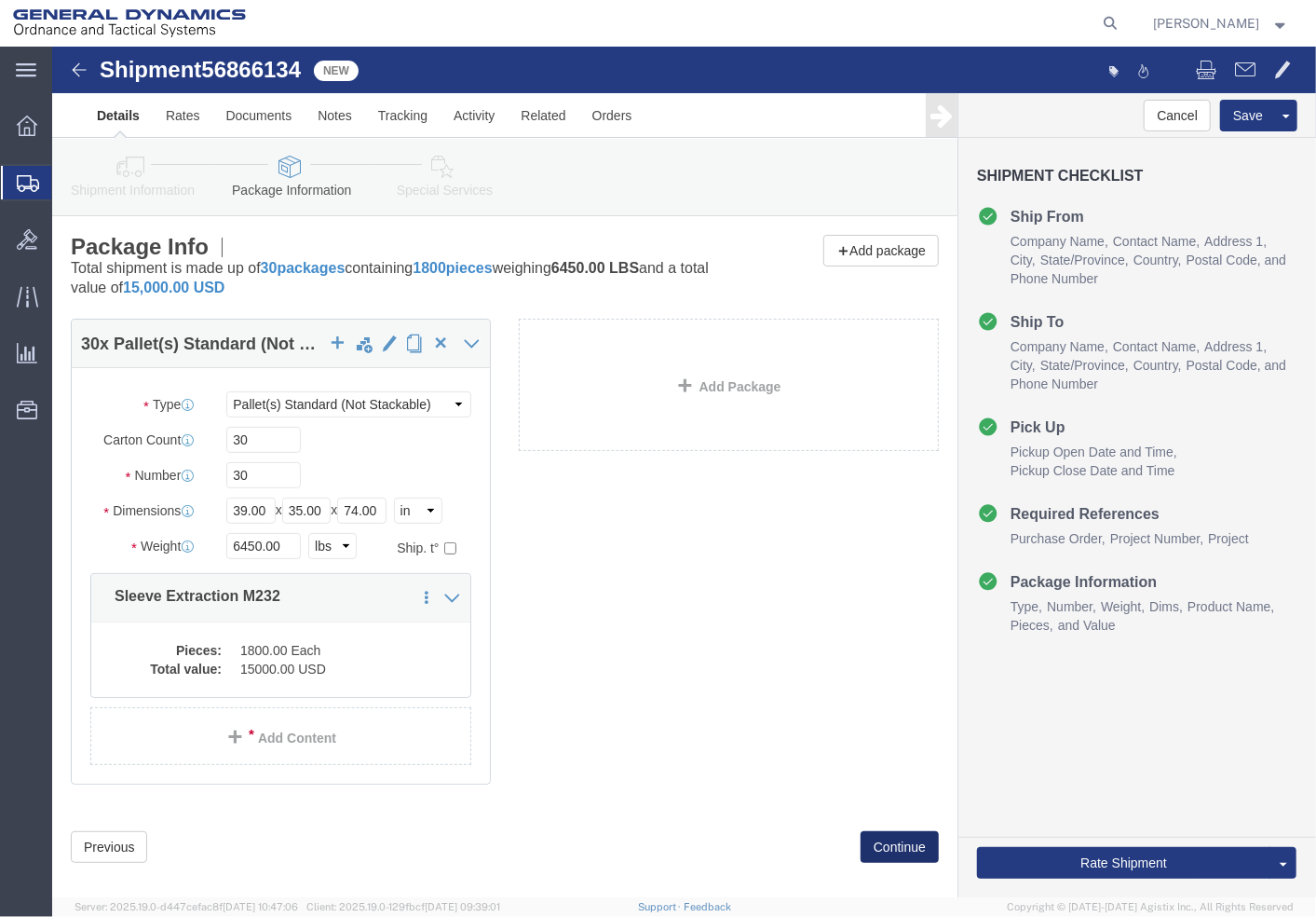
click button "Continue"
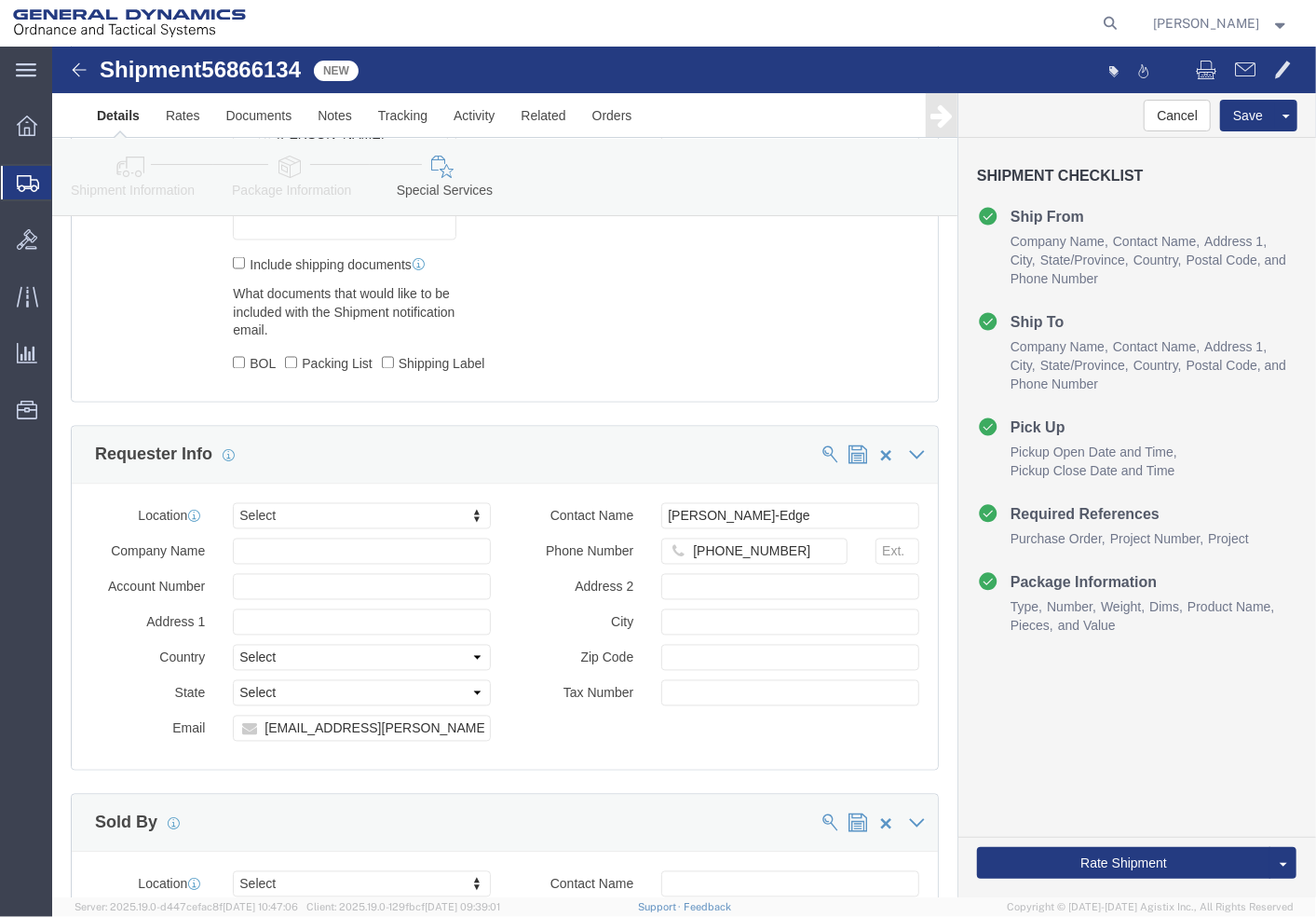
scroll to position [1864, 0]
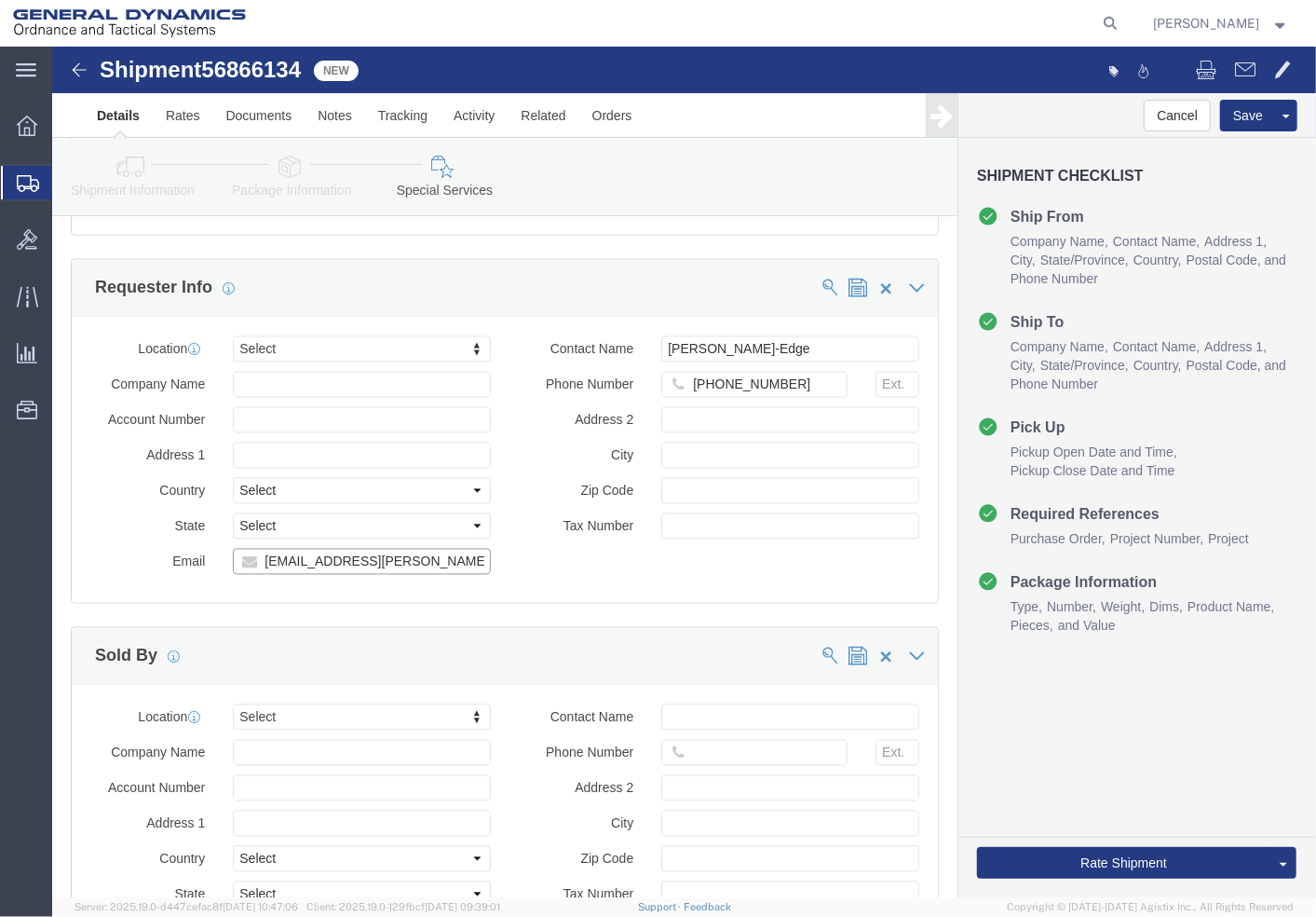
drag, startPoint x: 391, startPoint y: 516, endPoint x: 132, endPoint y: 513, distance: 259.0
click div "Email [EMAIL_ADDRESS][PERSON_NAME][DOMAIN_NAME], [PERSON_NAME][DOMAIN_NAME][EMA…"
type input "[PERSON_NAME][EMAIL_ADDRESS][DOMAIN_NAME]"
drag, startPoint x: 1043, startPoint y: 815, endPoint x: 743, endPoint y: 467, distance: 459.5
click button "Rate Shipment"
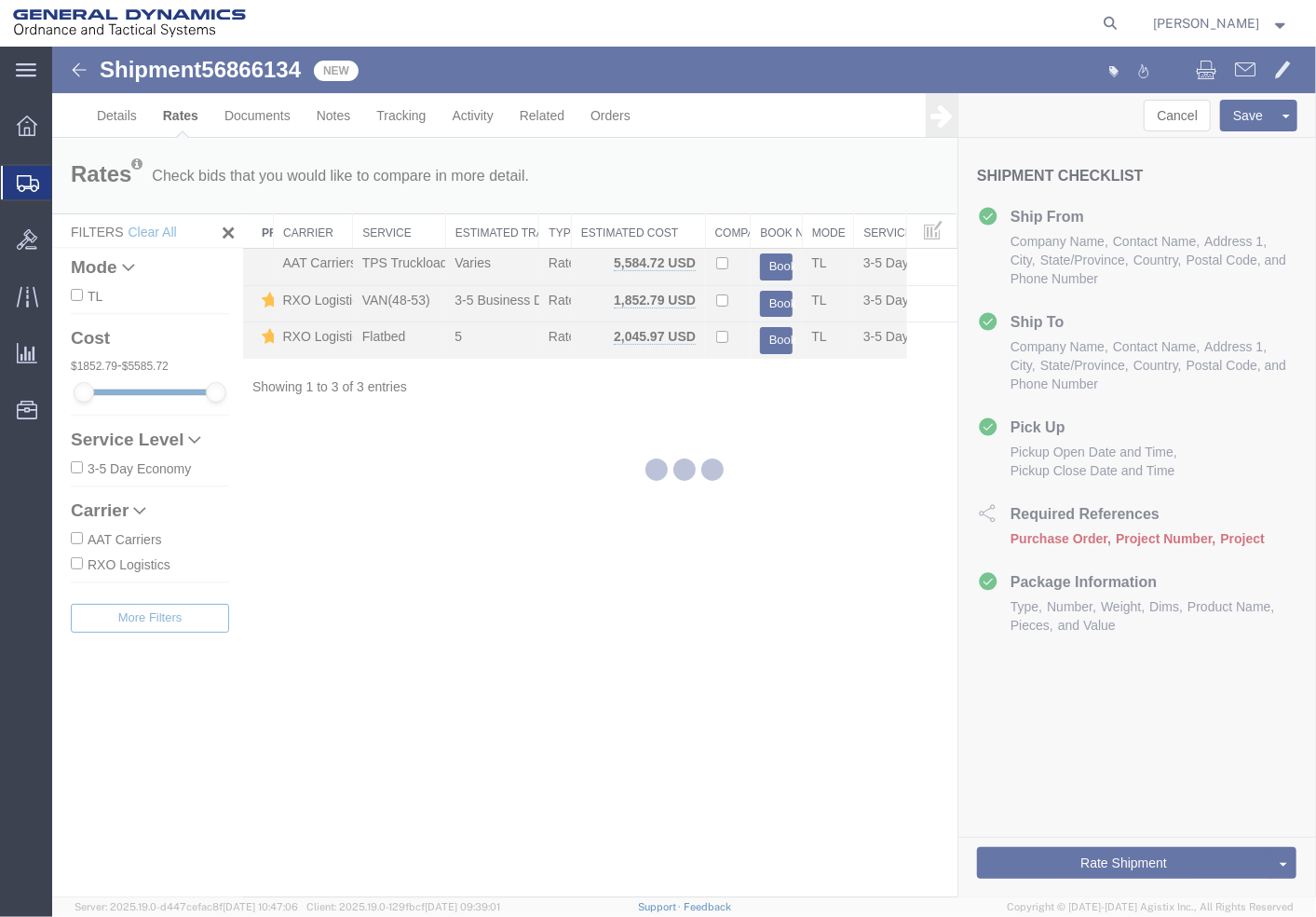
scroll to position [0, 0]
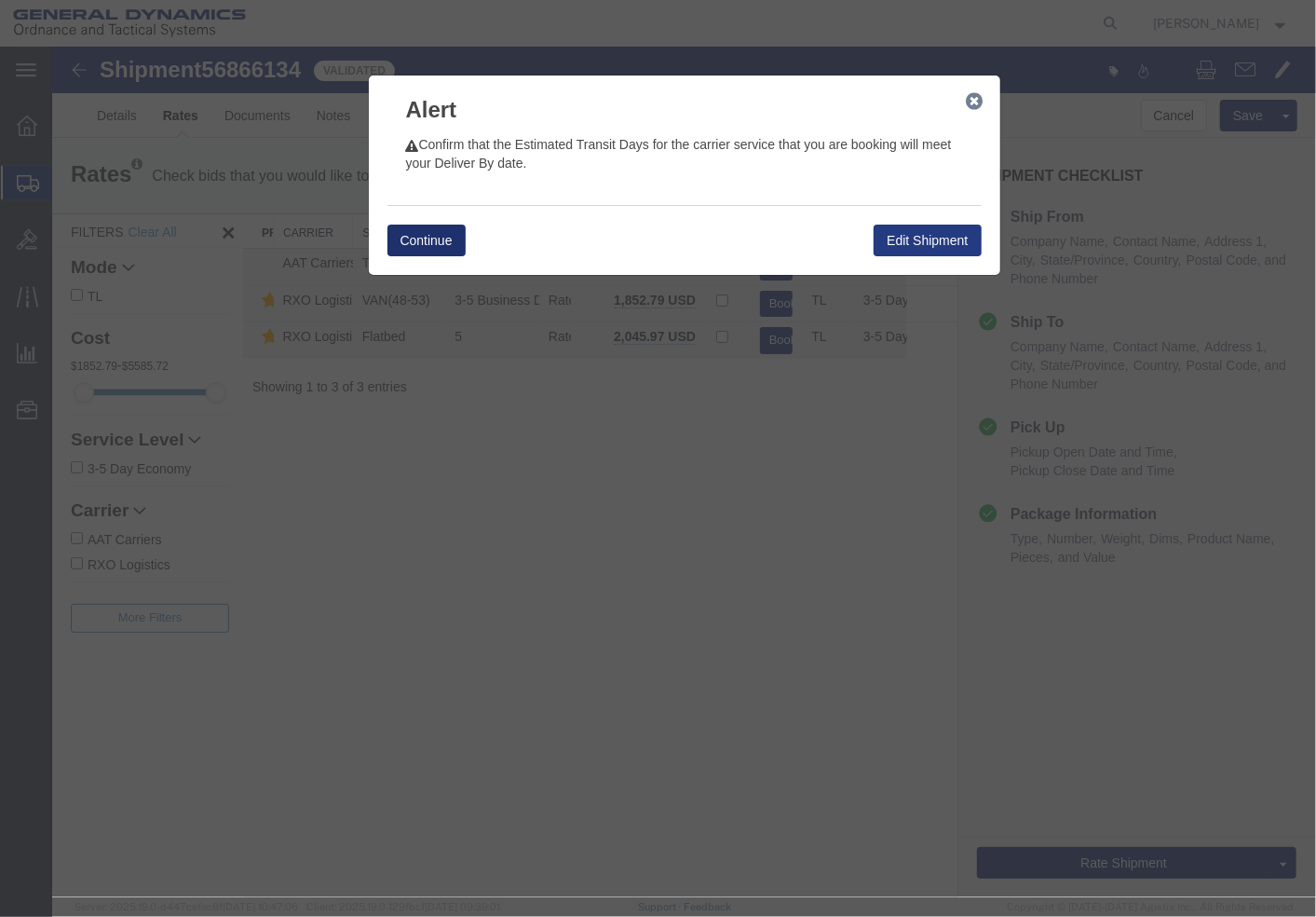
click at [437, 229] on button "Continue" at bounding box center [425, 239] width 78 height 32
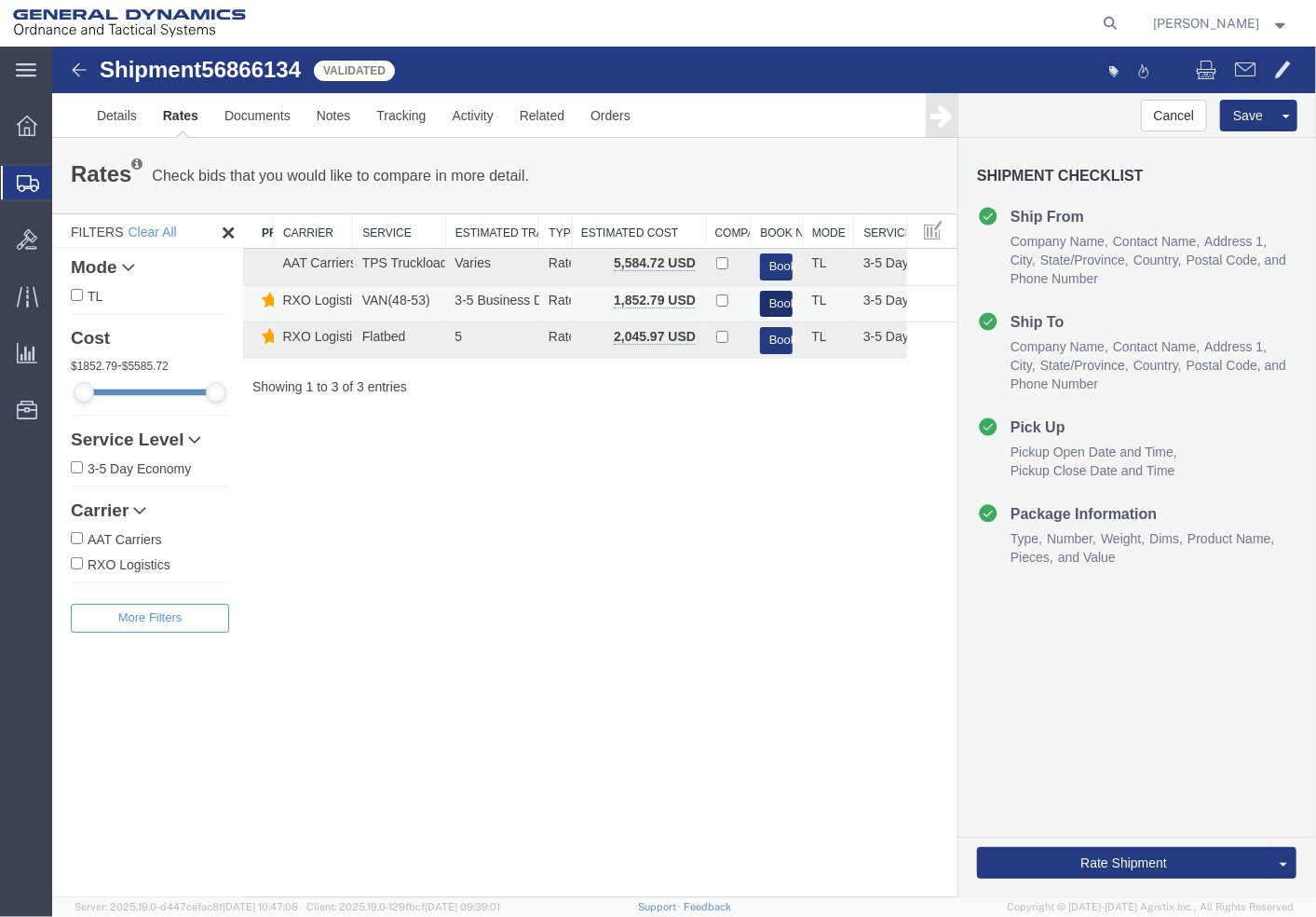
click at [769, 297] on button "Book" at bounding box center [776, 303] width 34 height 27
